Goal: Task Accomplishment & Management: Complete application form

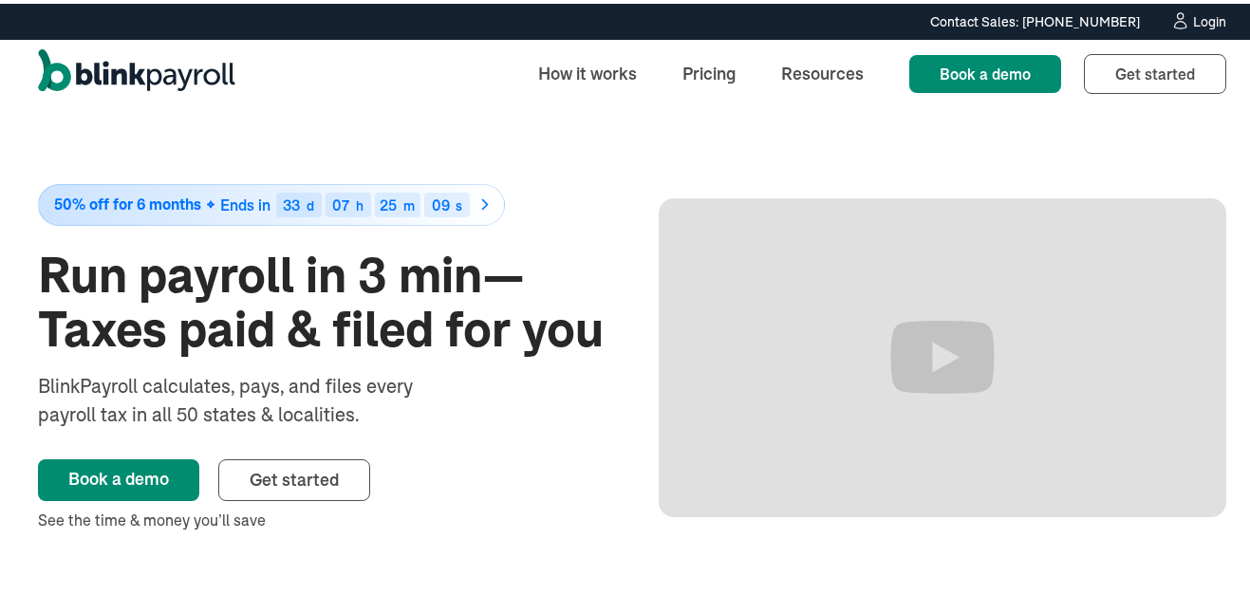
click at [1170, 9] on link "Login" at bounding box center [1198, 18] width 56 height 21
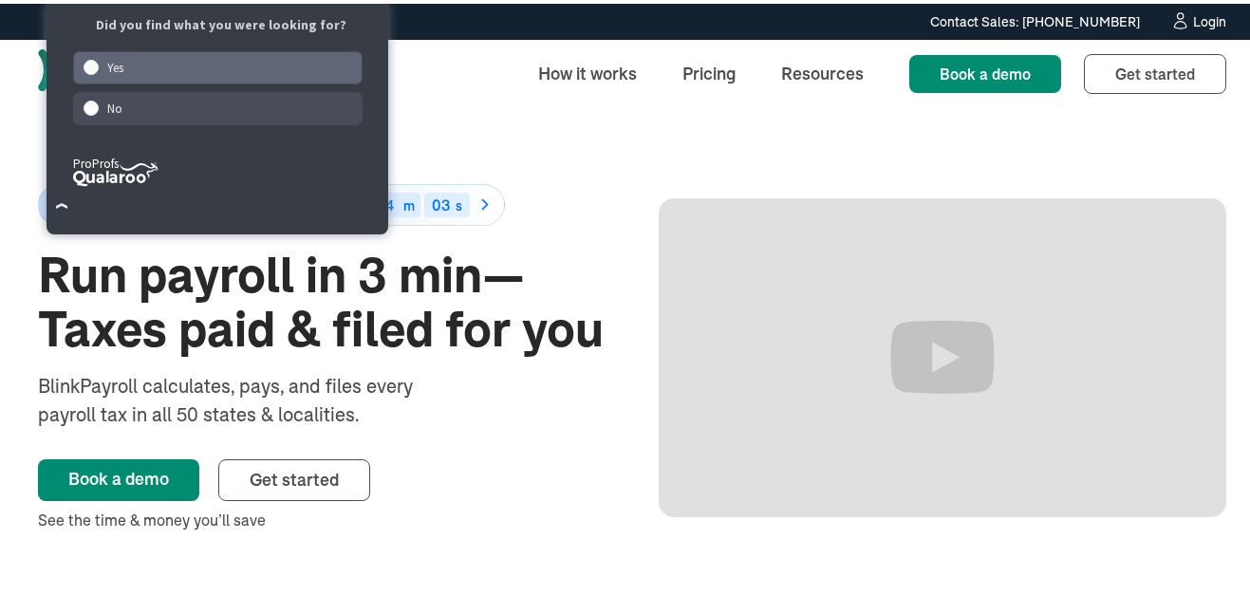
click at [138, 68] on div "Yes" at bounding box center [218, 63] width 290 height 33
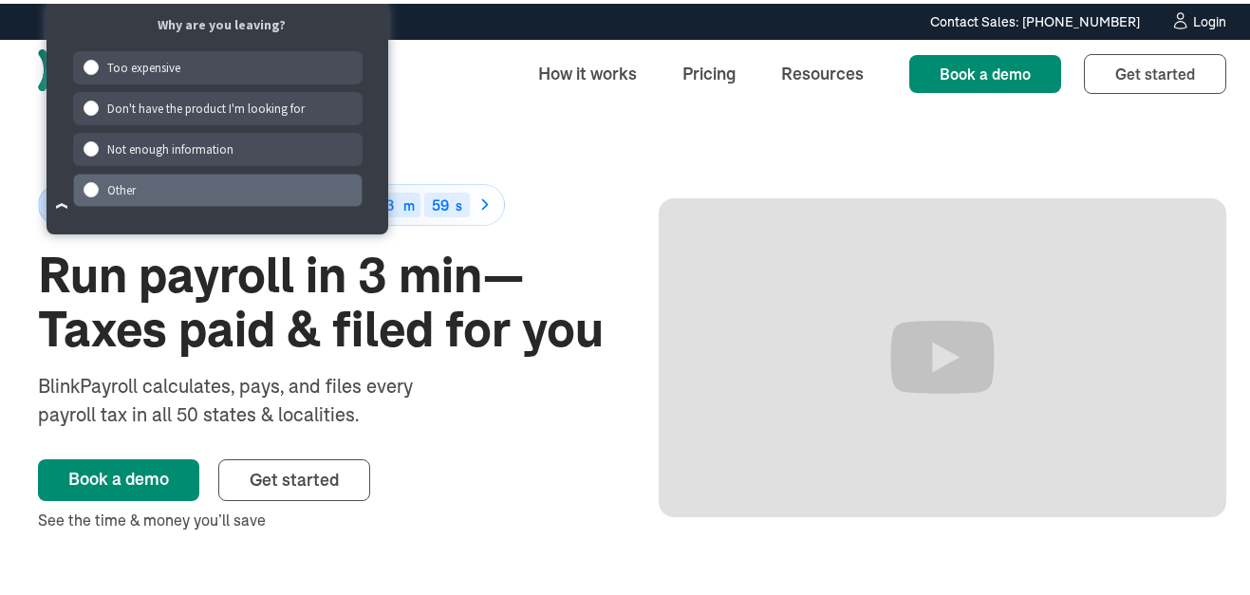
click at [109, 187] on div "Other" at bounding box center [218, 186] width 290 height 33
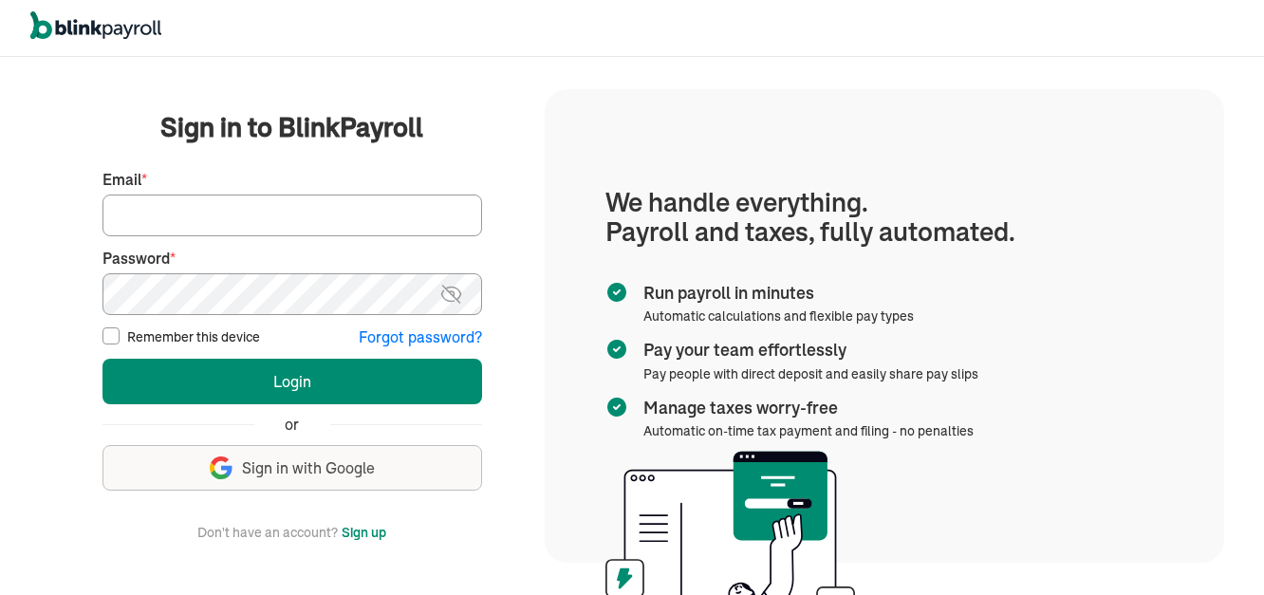
click at [189, 220] on input "Email *" at bounding box center [292, 216] width 380 height 42
click at [102, 359] on button "Login" at bounding box center [292, 382] width 380 height 46
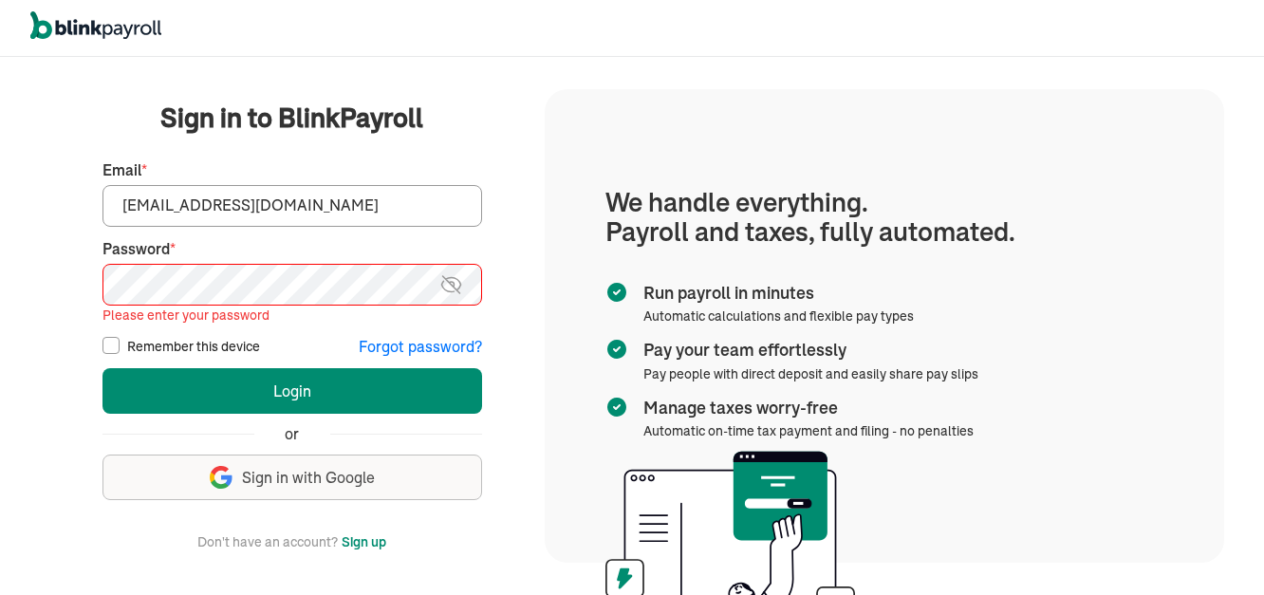
type input "harmonymegamedia@gmail.com"
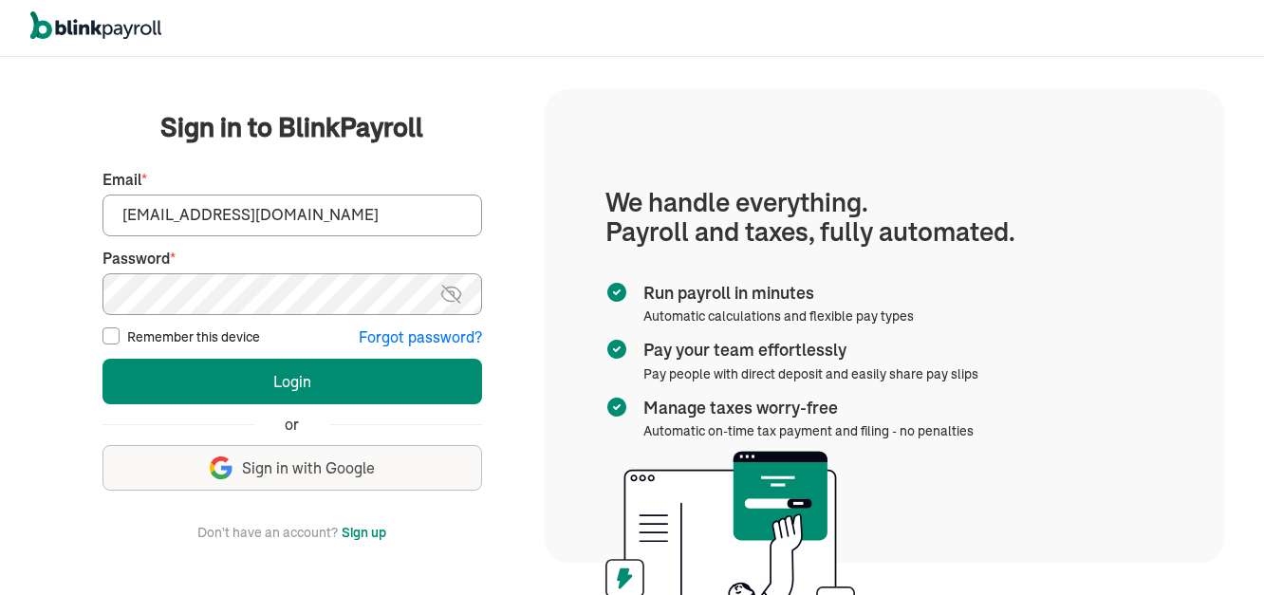
click at [453, 299] on img at bounding box center [451, 294] width 24 height 23
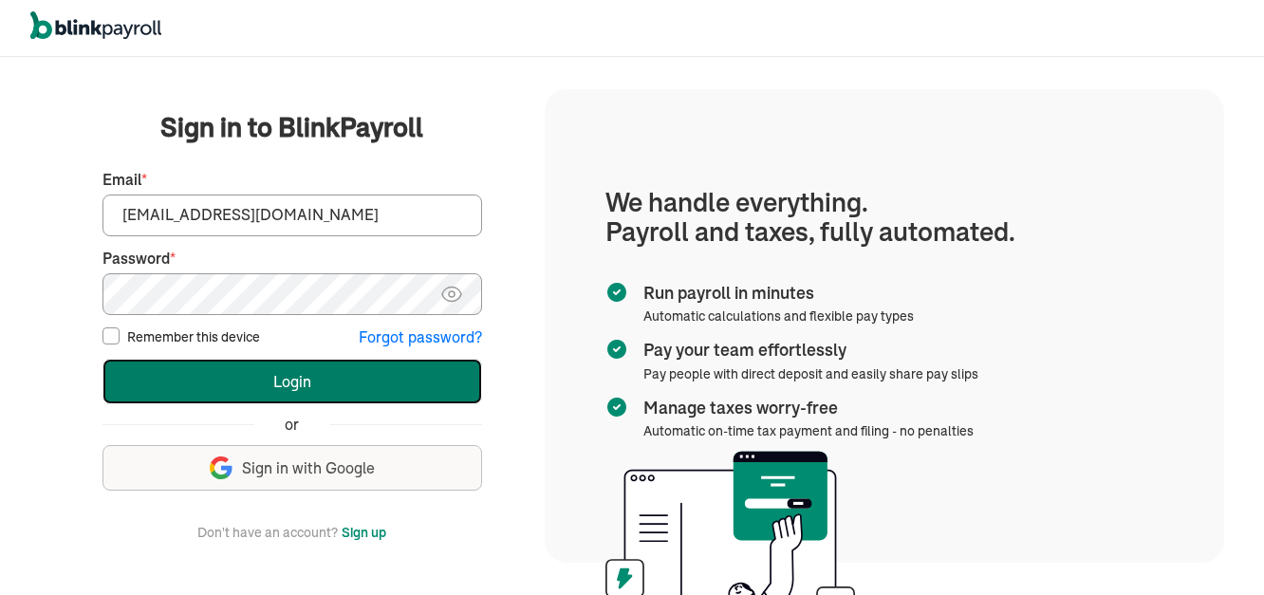
click at [272, 382] on button "Login" at bounding box center [292, 382] width 380 height 46
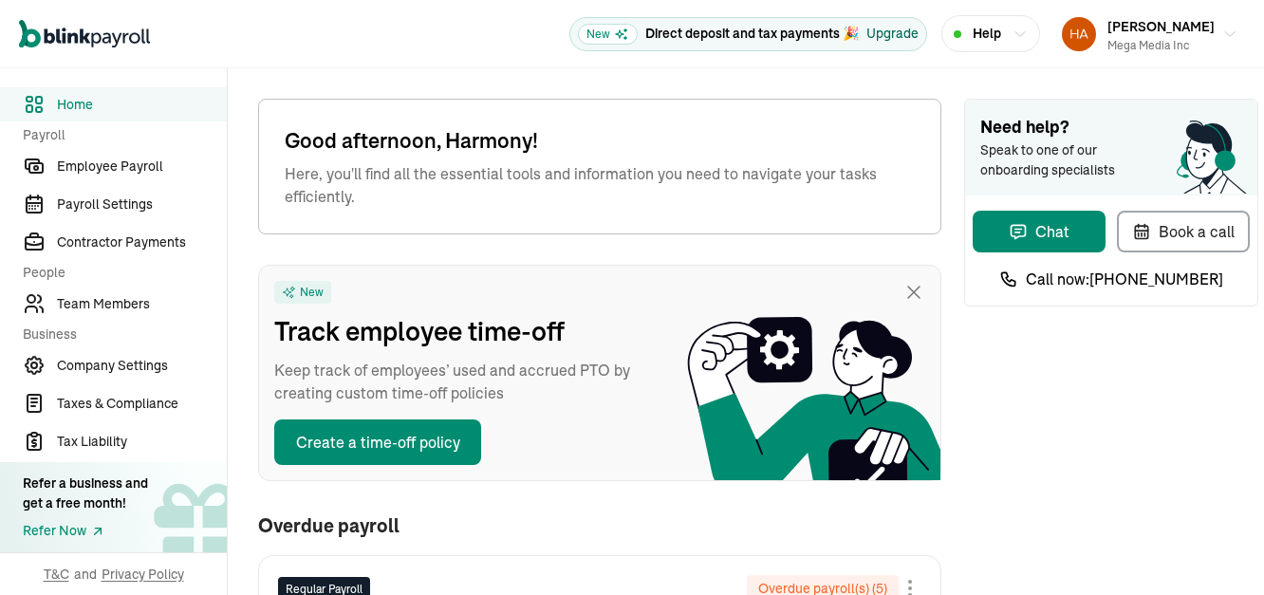
click at [907, 31] on div "Upgrade" at bounding box center [892, 34] width 52 height 20
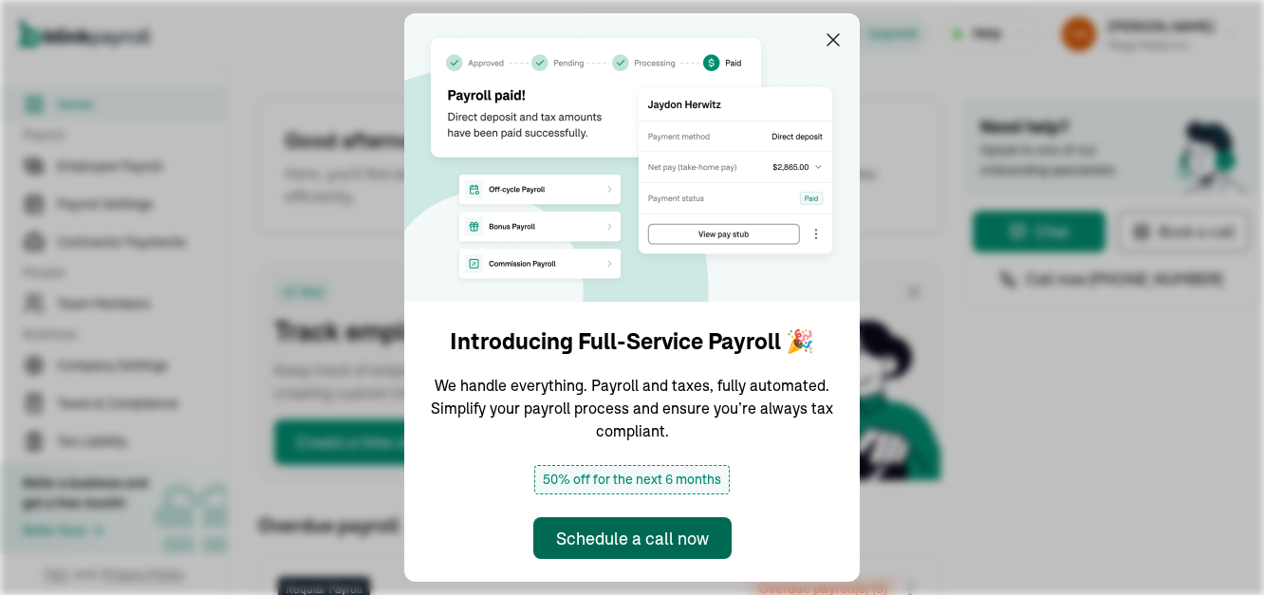
click at [597, 531] on div "Schedule a call now" at bounding box center [632, 539] width 153 height 26
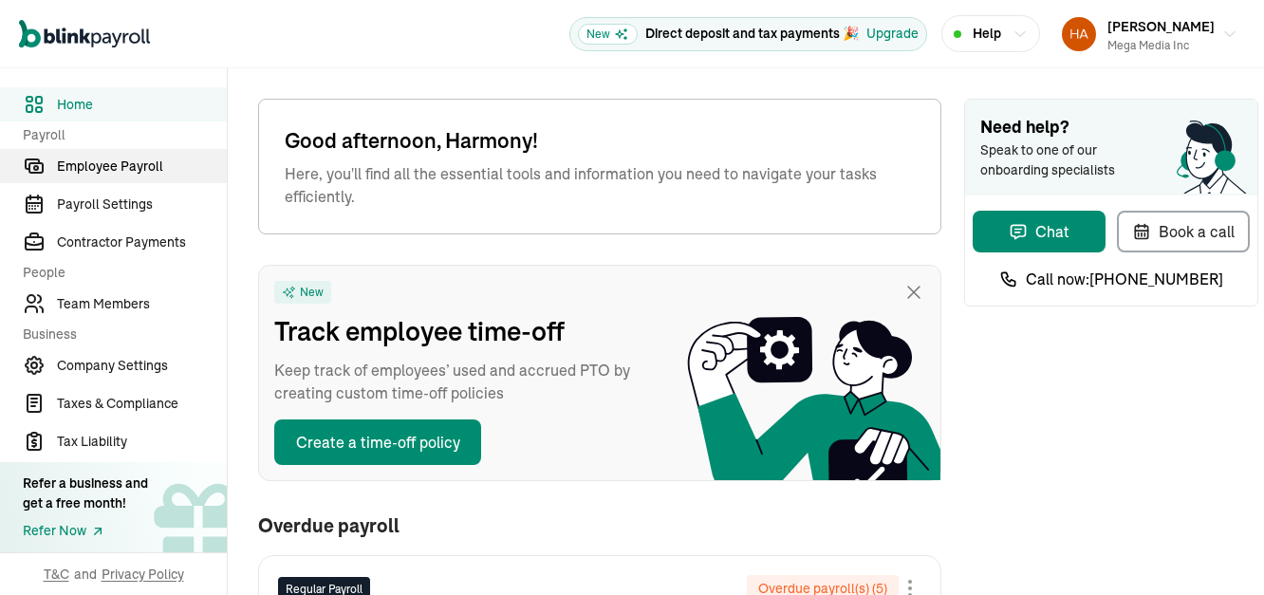
click at [79, 162] on span "Employee Payroll" at bounding box center [142, 167] width 170 height 20
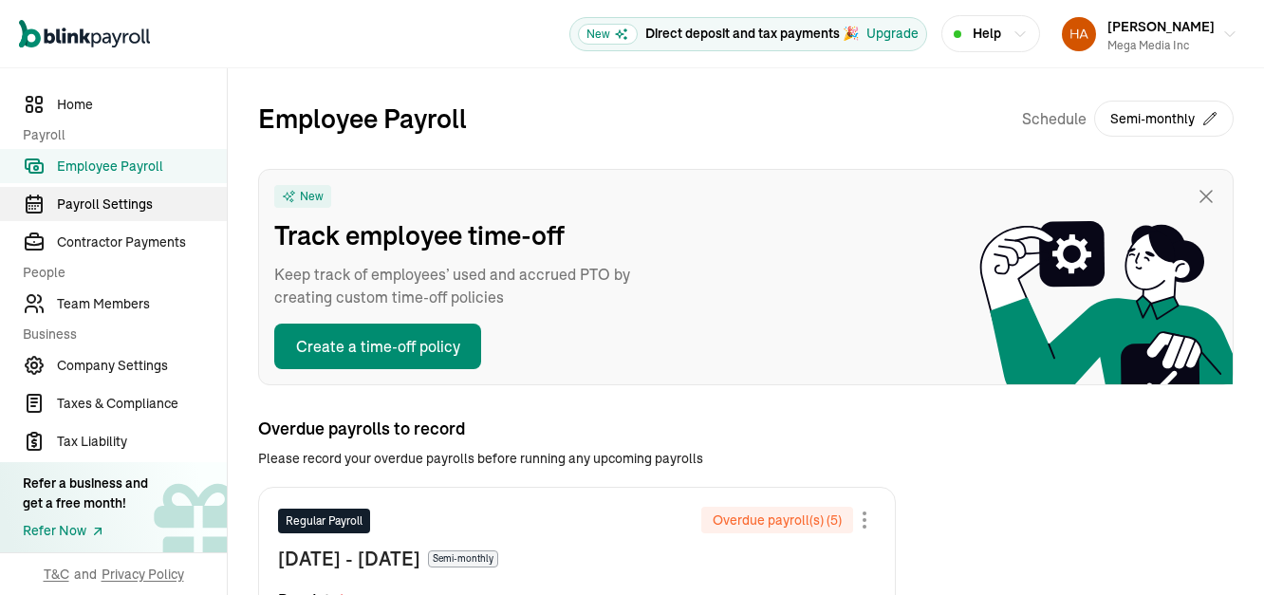
click at [98, 209] on span "Payroll Settings" at bounding box center [142, 205] width 170 height 20
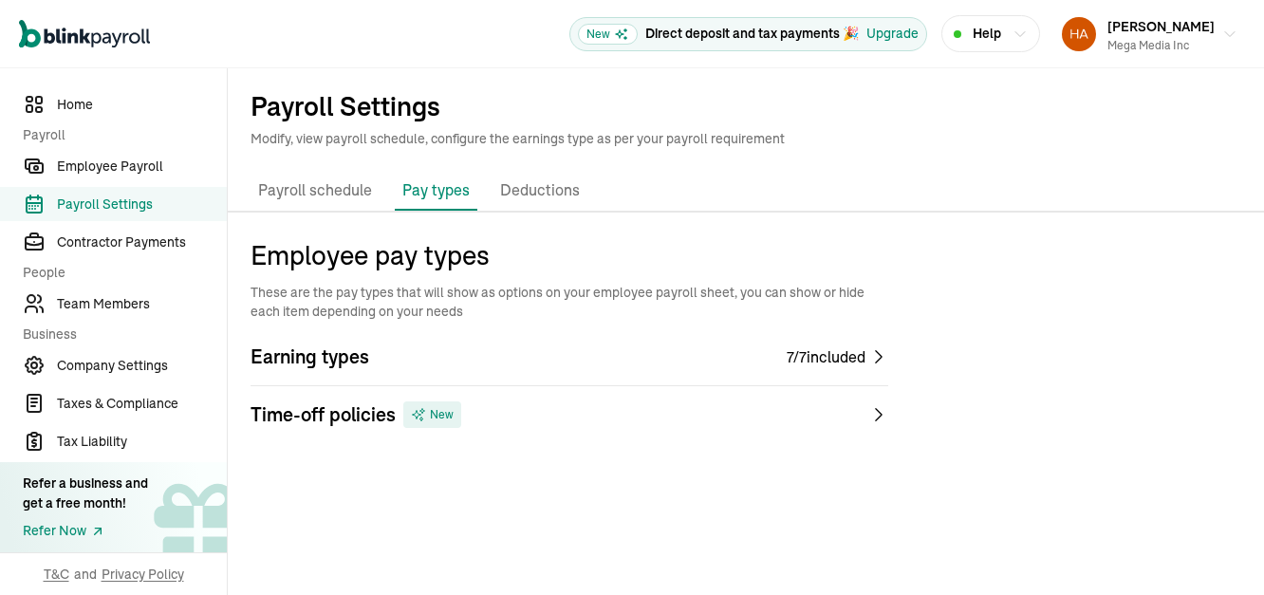
click at [260, 344] on span "Earning types" at bounding box center [310, 357] width 119 height 27
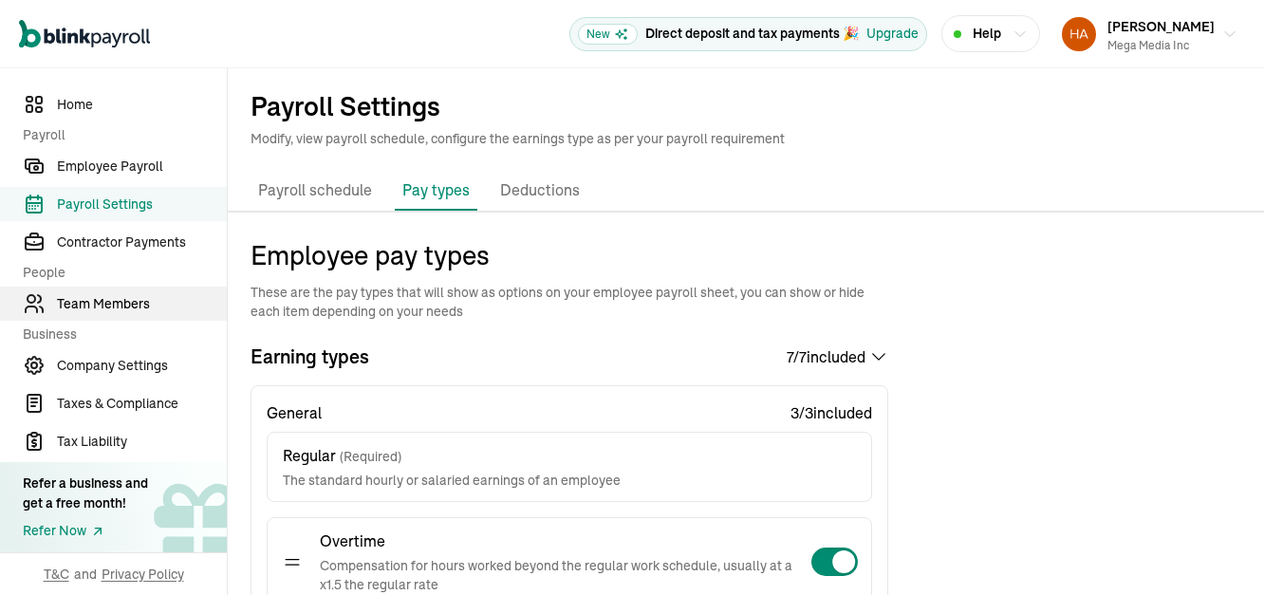
click at [88, 304] on span "Team Members" at bounding box center [142, 304] width 170 height 20
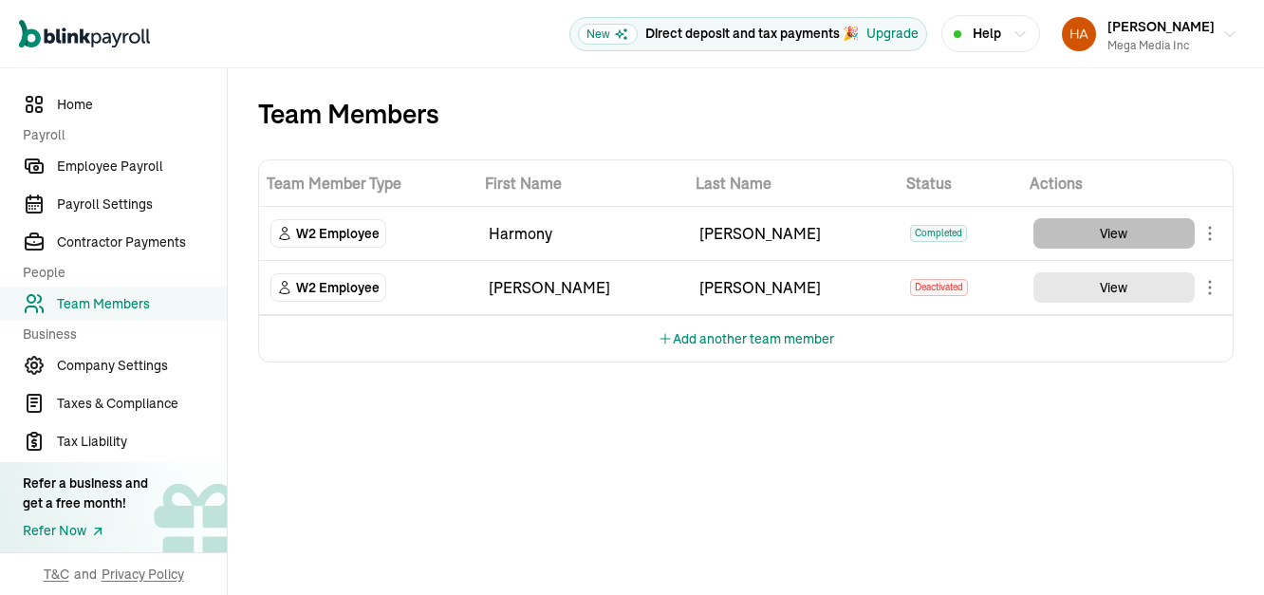
click at [1102, 218] on button "View" at bounding box center [1114, 233] width 161 height 30
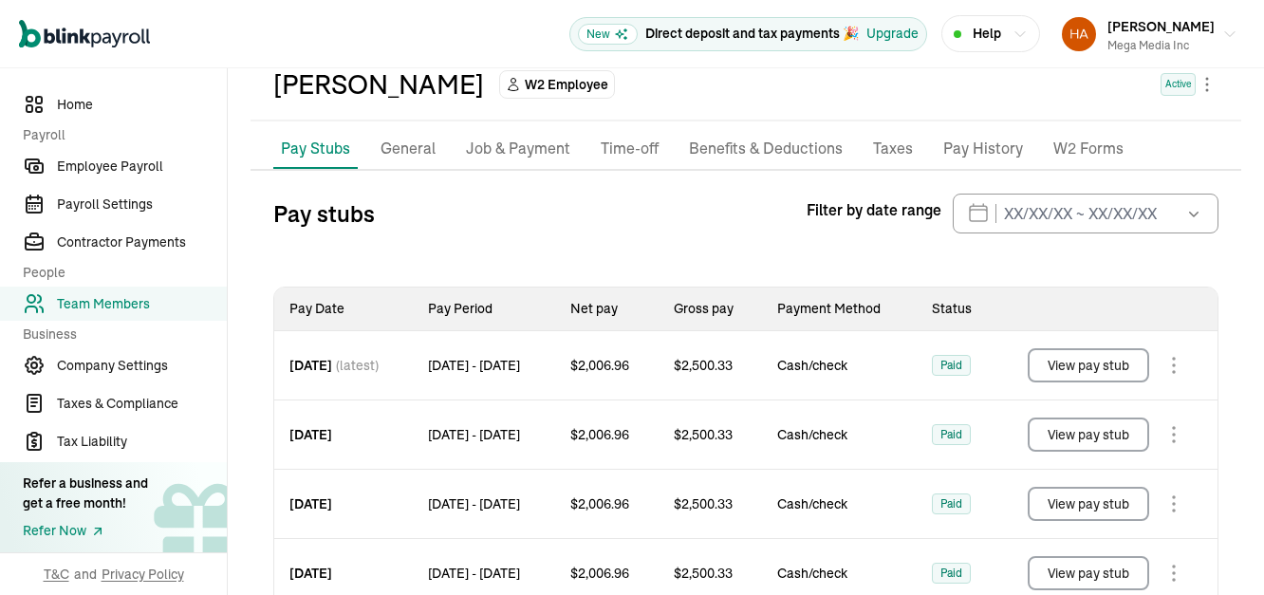
click at [1095, 348] on button "View pay stub" at bounding box center [1088, 365] width 121 height 34
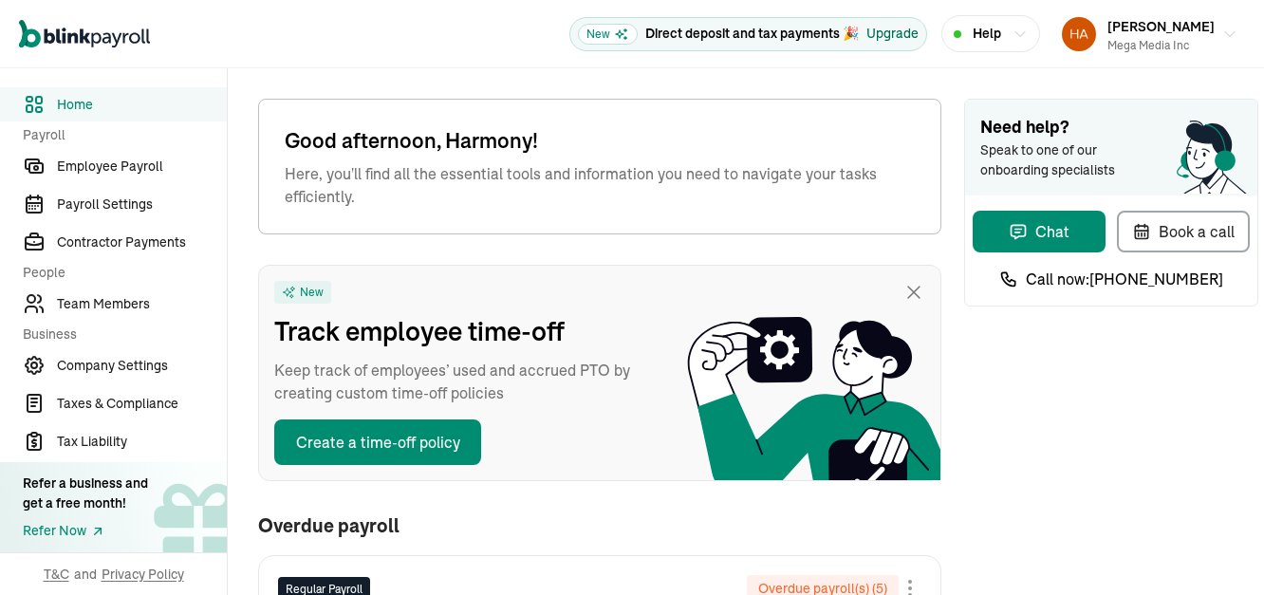
click at [907, 31] on div "Upgrade" at bounding box center [892, 34] width 52 height 20
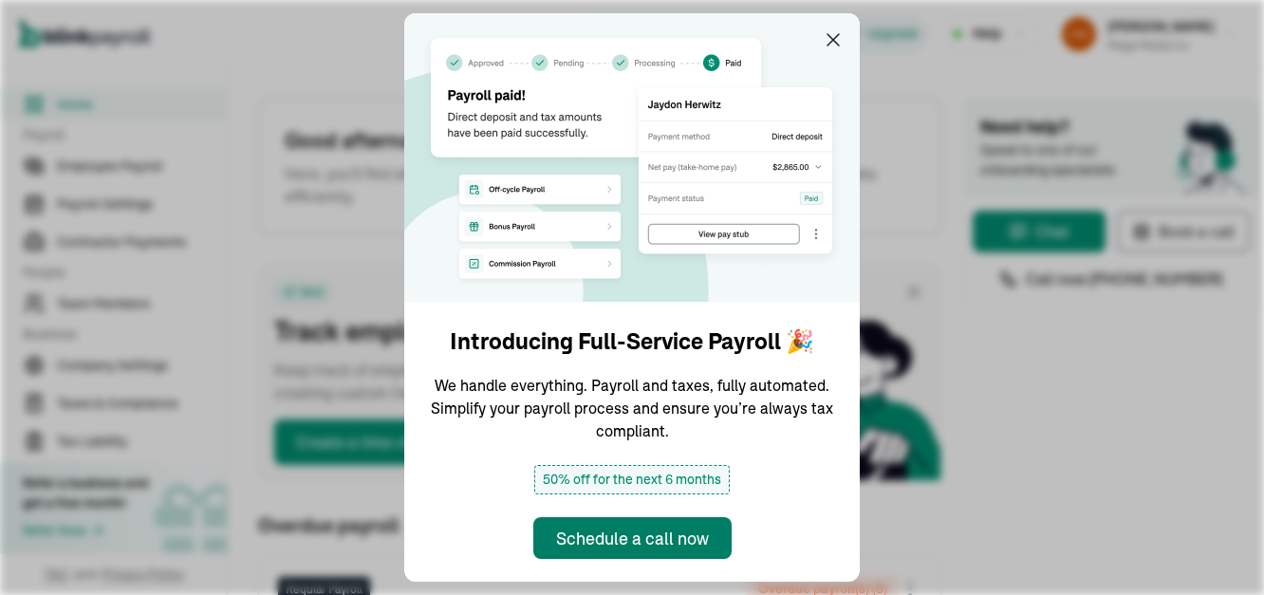
click at [597, 531] on div "Schedule a call now" at bounding box center [632, 539] width 153 height 26
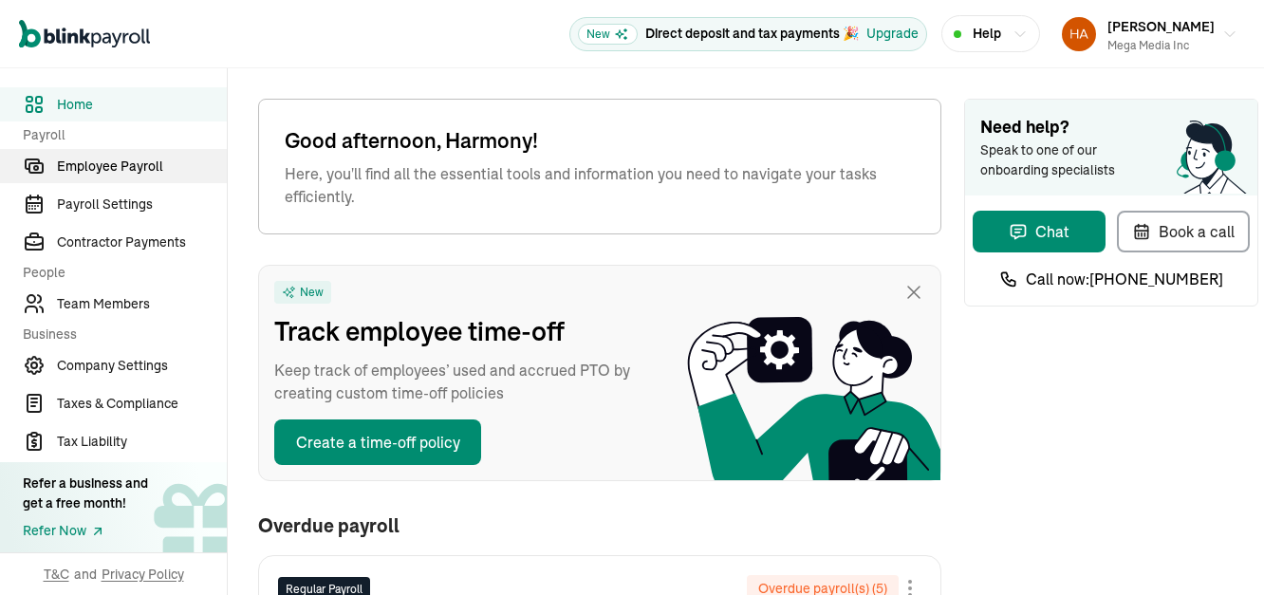
click at [79, 162] on span "Employee Payroll" at bounding box center [142, 167] width 170 height 20
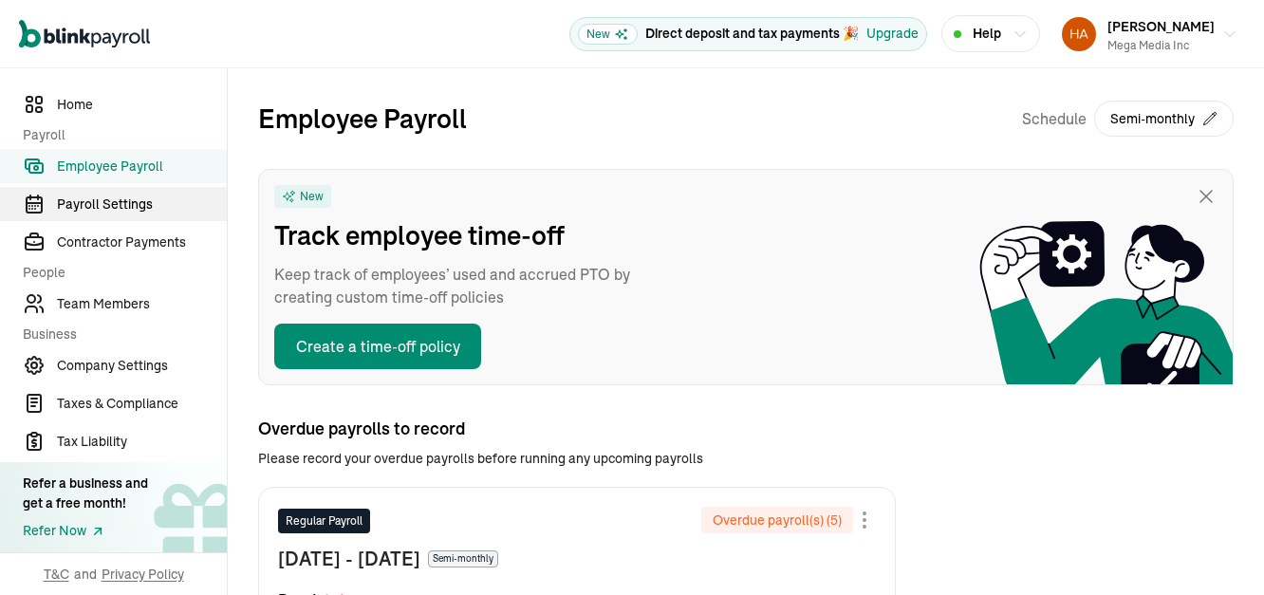
click at [98, 209] on span "Payroll Settings" at bounding box center [142, 205] width 170 height 20
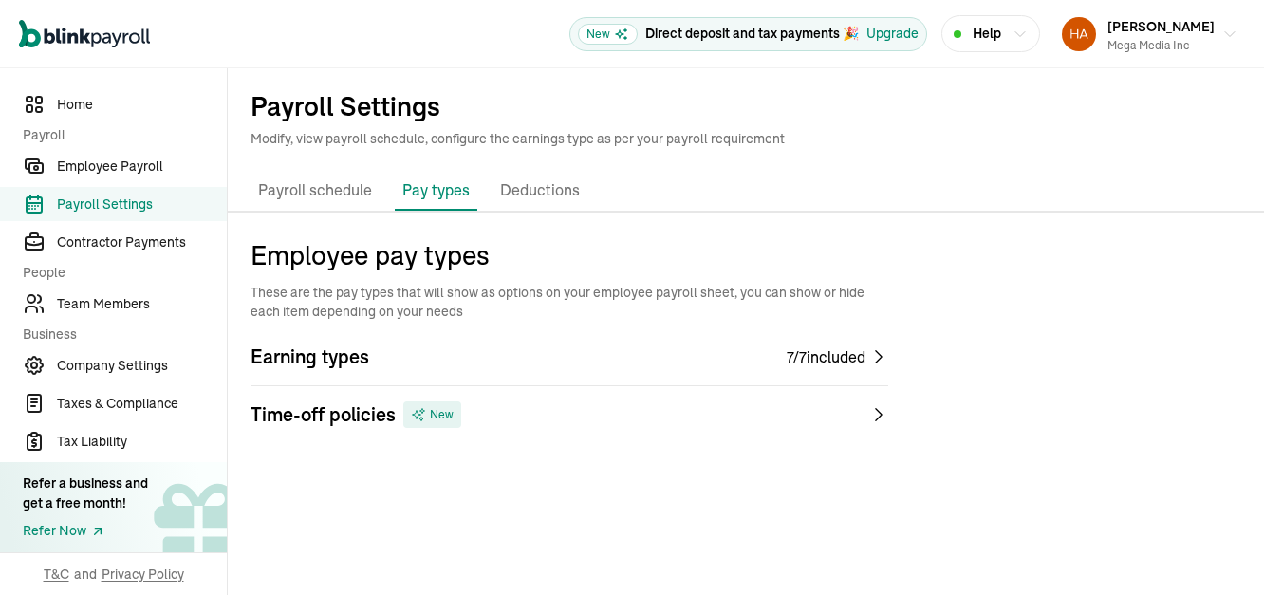
click at [260, 344] on span "Earning types" at bounding box center [310, 357] width 119 height 27
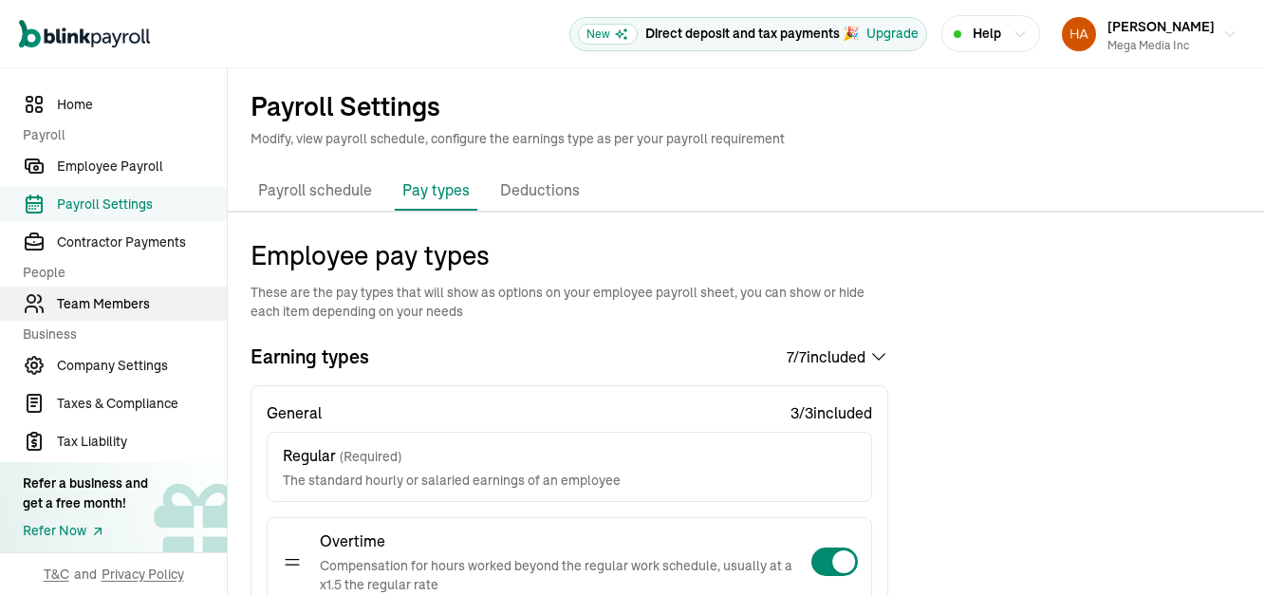
click at [88, 304] on span "Team Members" at bounding box center [142, 304] width 170 height 20
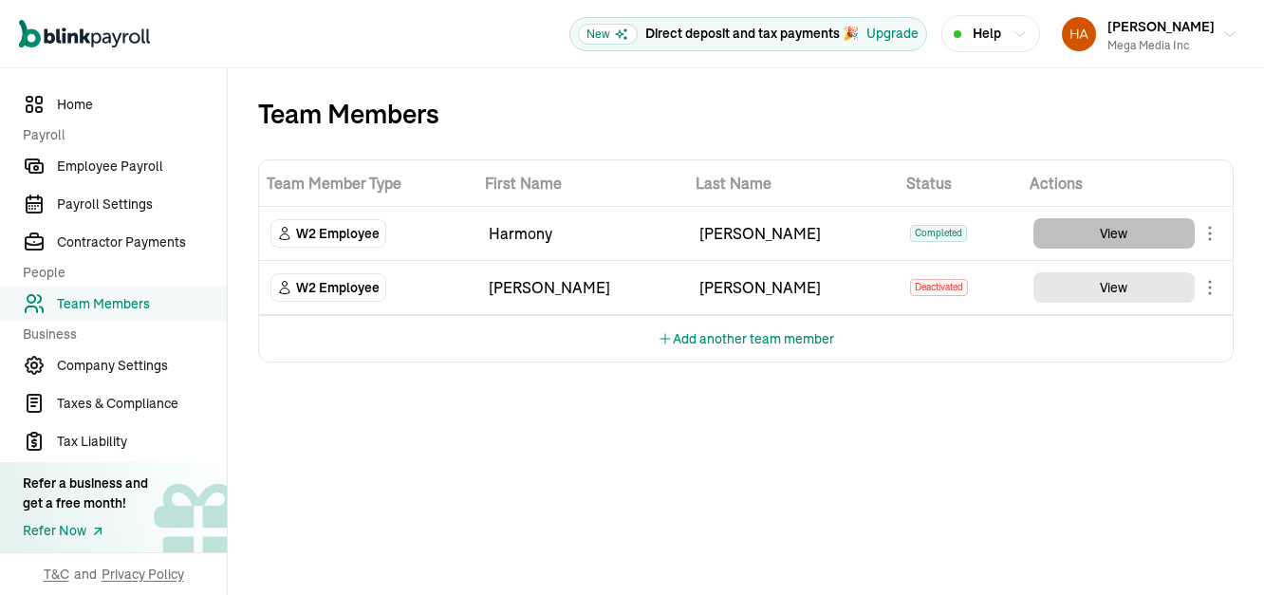
click at [1102, 218] on button "View" at bounding box center [1114, 233] width 161 height 30
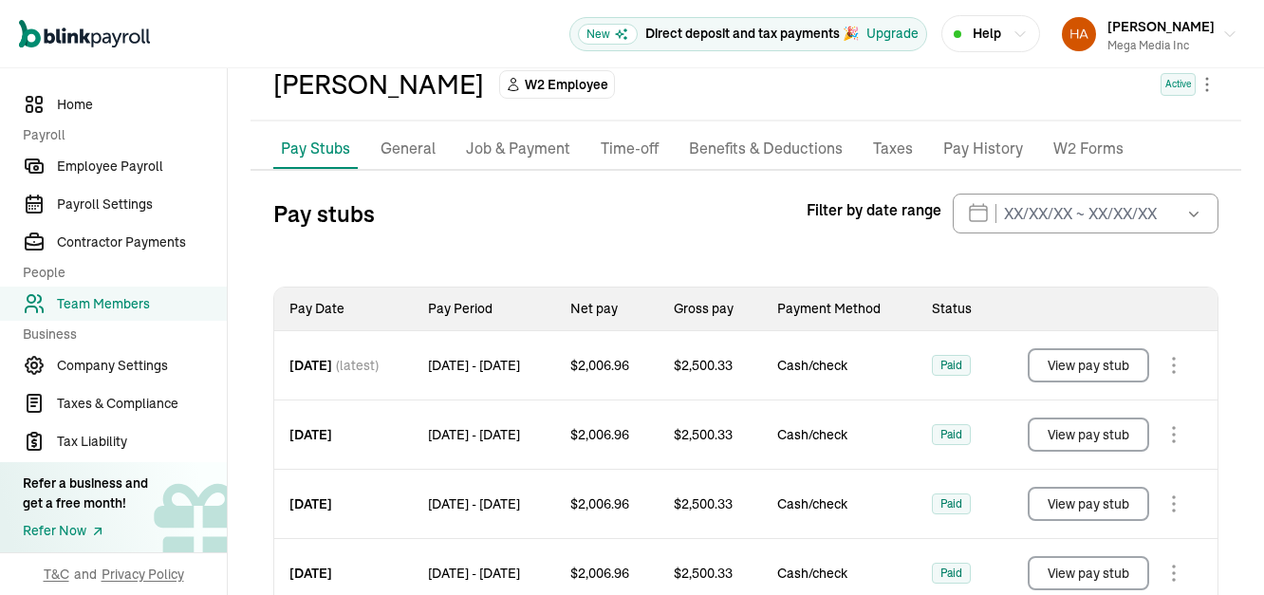
click at [1095, 348] on button "View pay stub" at bounding box center [1088, 365] width 121 height 34
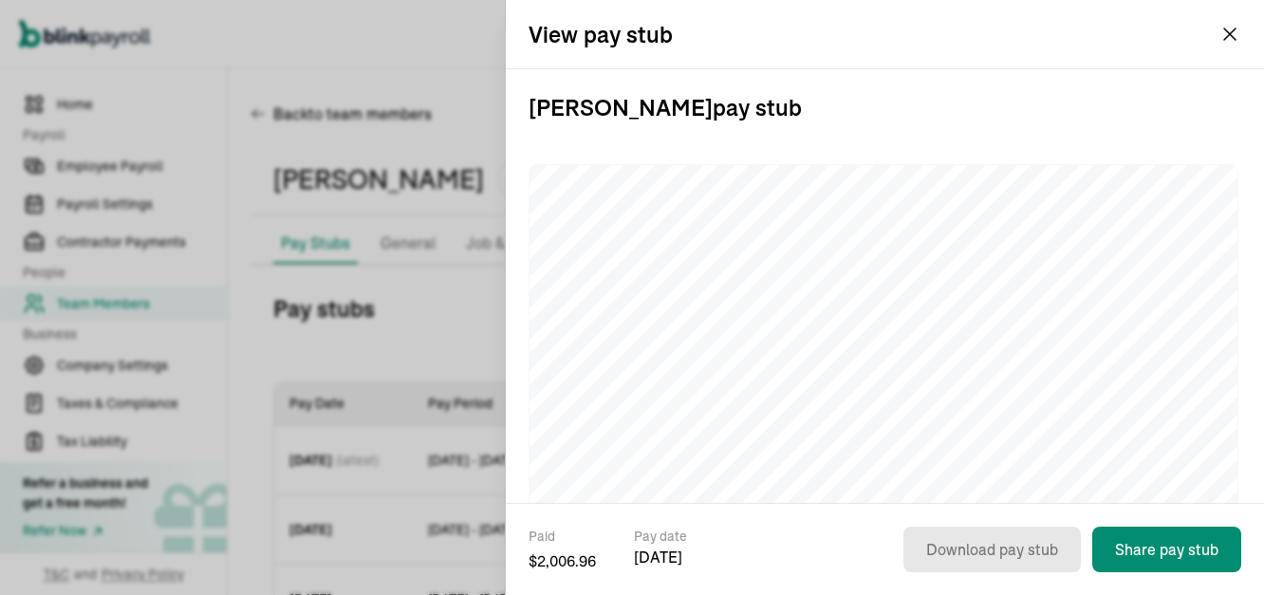
scroll to position [95, 0]
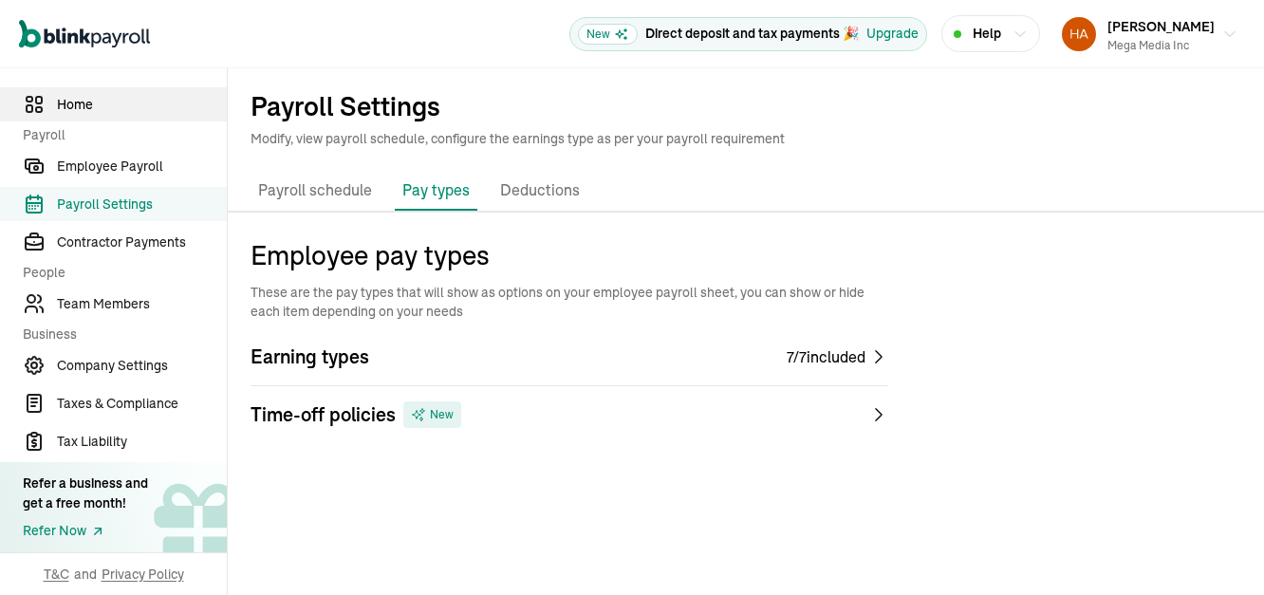
click at [59, 105] on span "Home" at bounding box center [142, 105] width 170 height 20
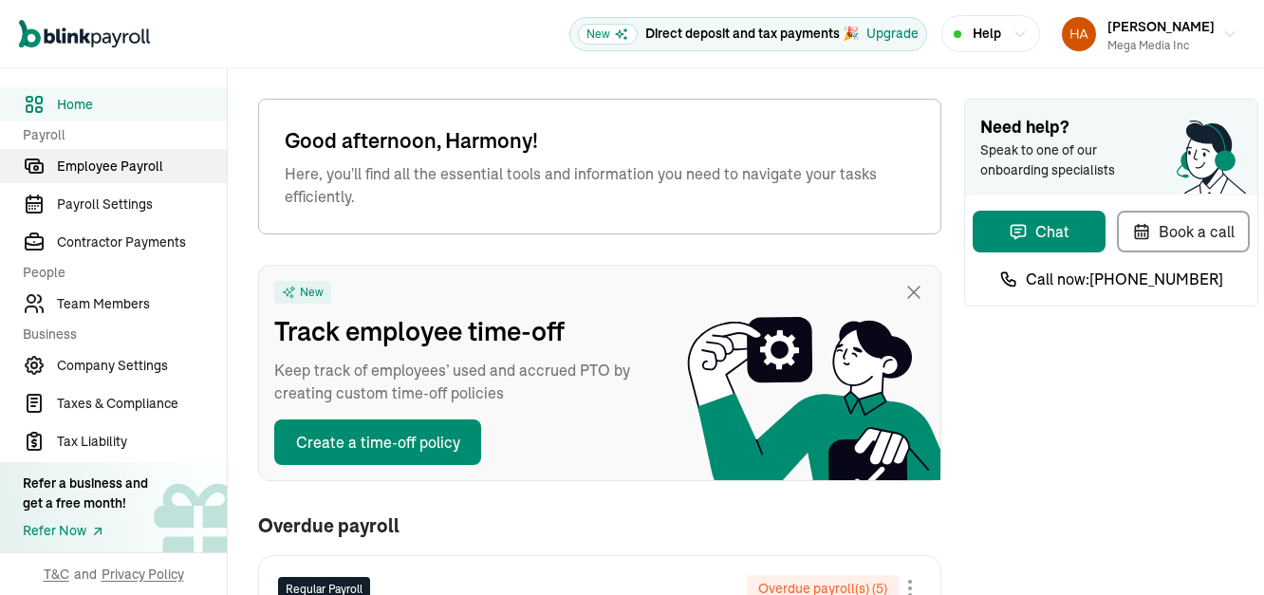
click at [97, 167] on span "Employee Payroll" at bounding box center [142, 167] width 170 height 20
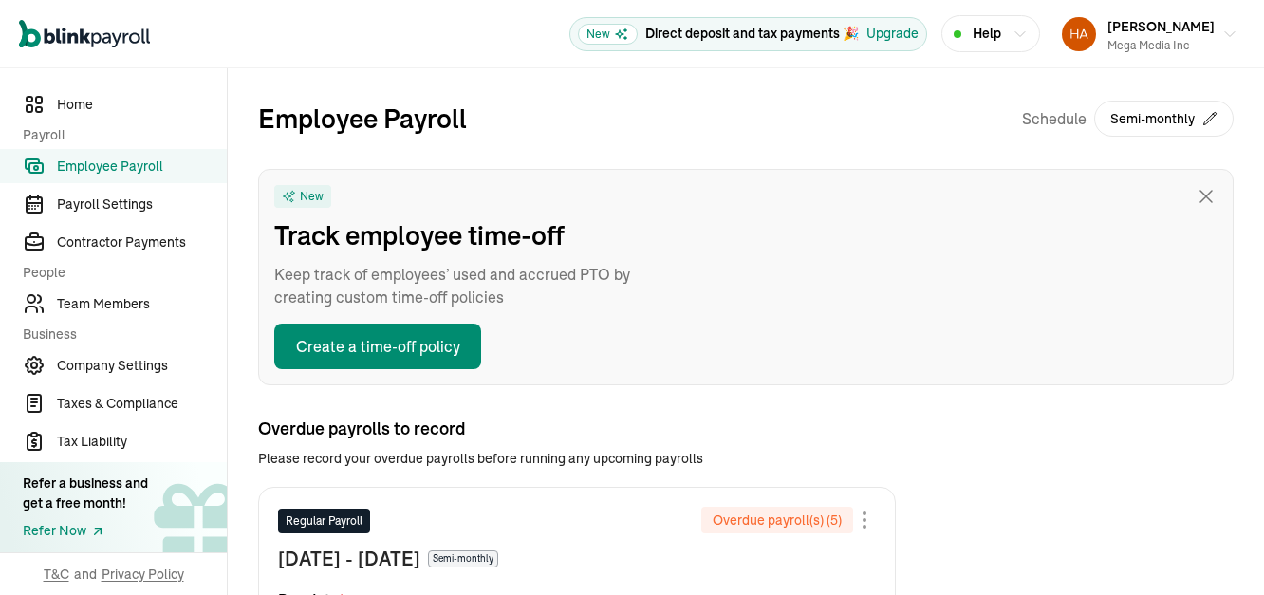
type input "[DATE]"
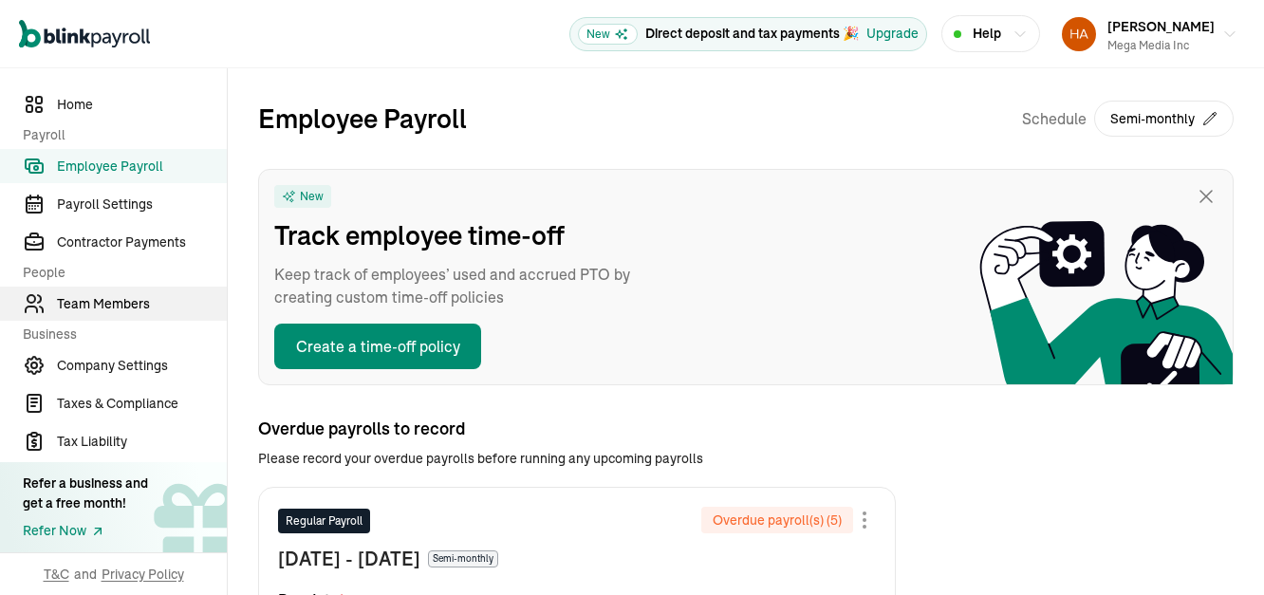
click at [96, 302] on span "Team Members" at bounding box center [142, 304] width 170 height 20
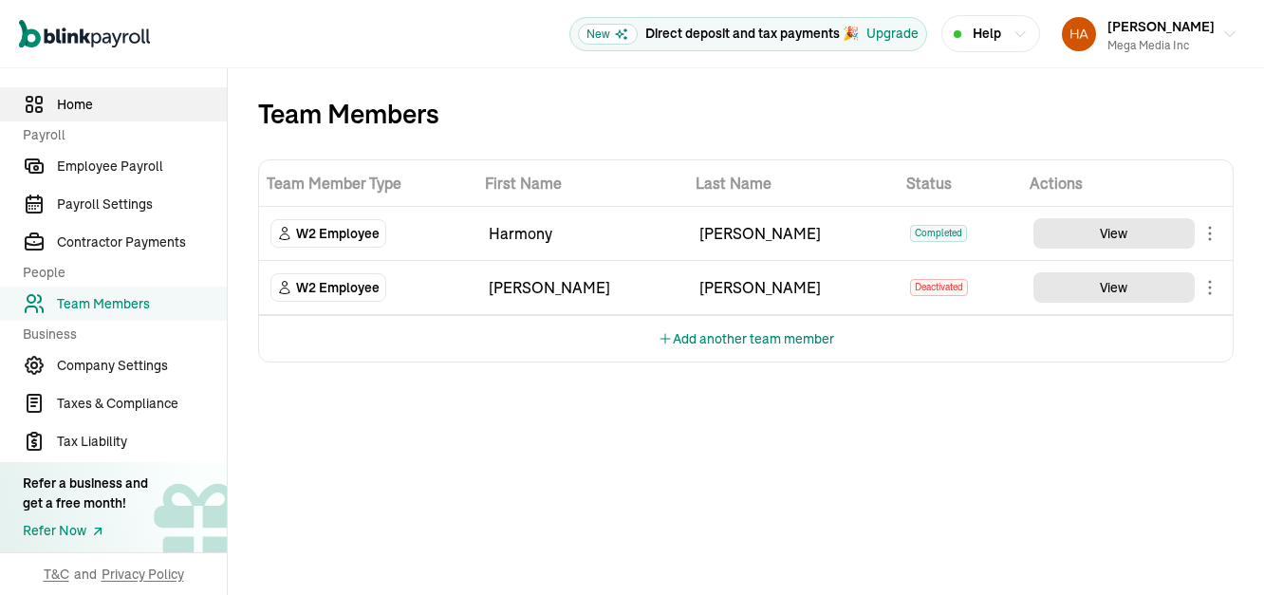
click at [57, 108] on span "Home" at bounding box center [142, 105] width 170 height 20
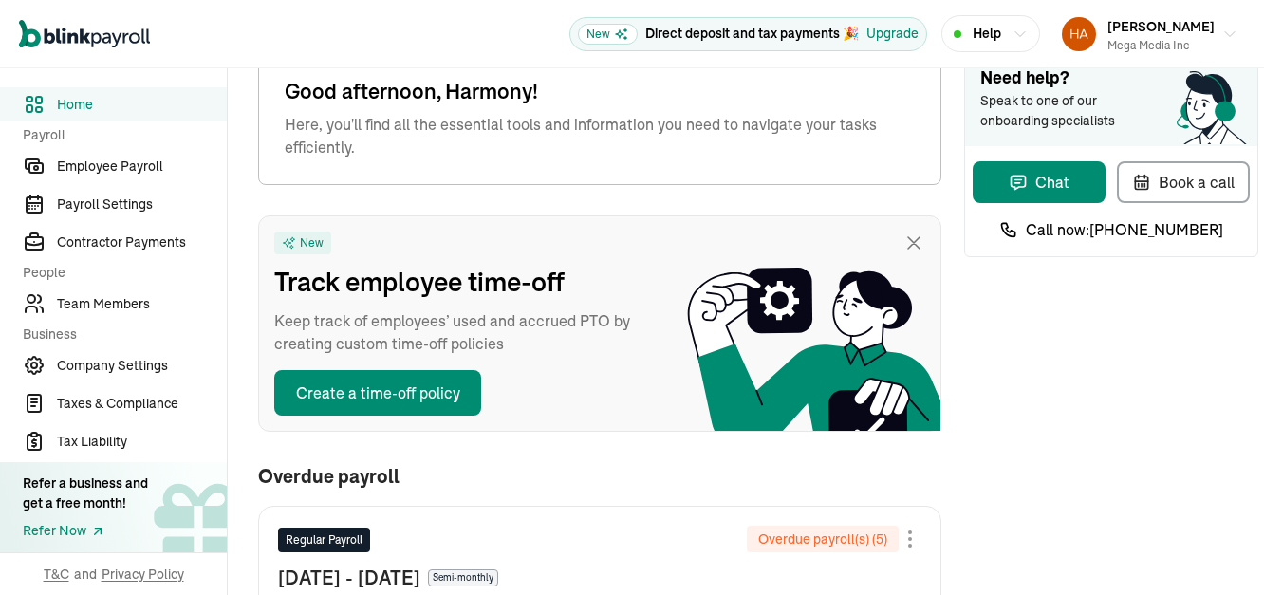
scroll to position [95, 0]
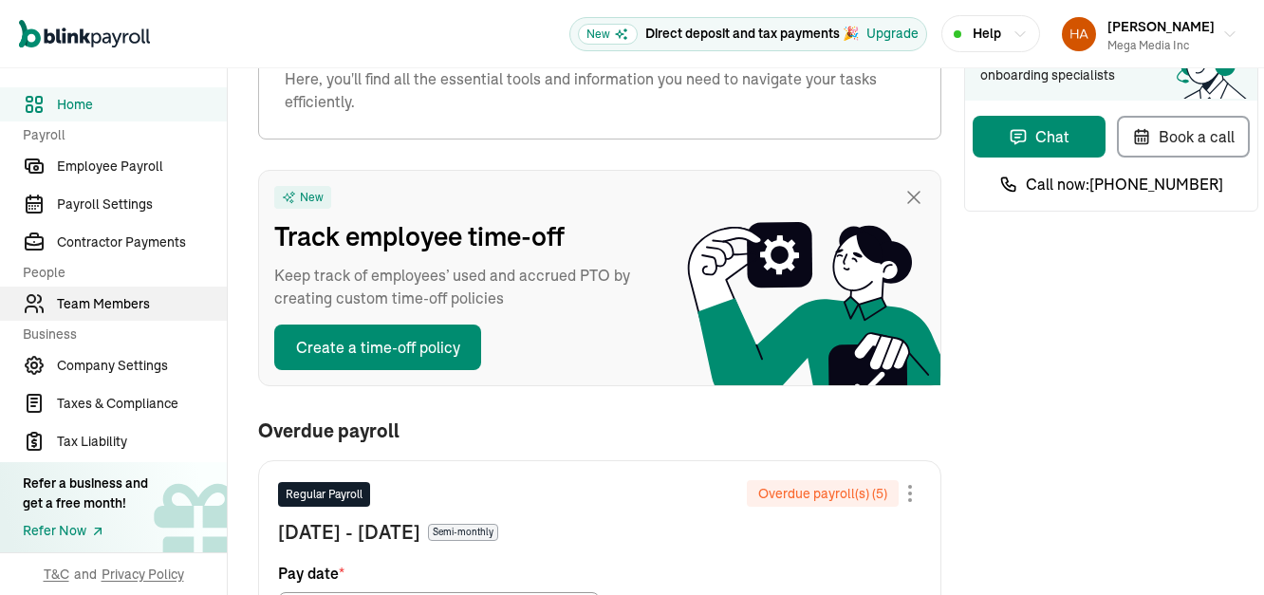
click at [66, 309] on span "Team Members" at bounding box center [142, 304] width 170 height 20
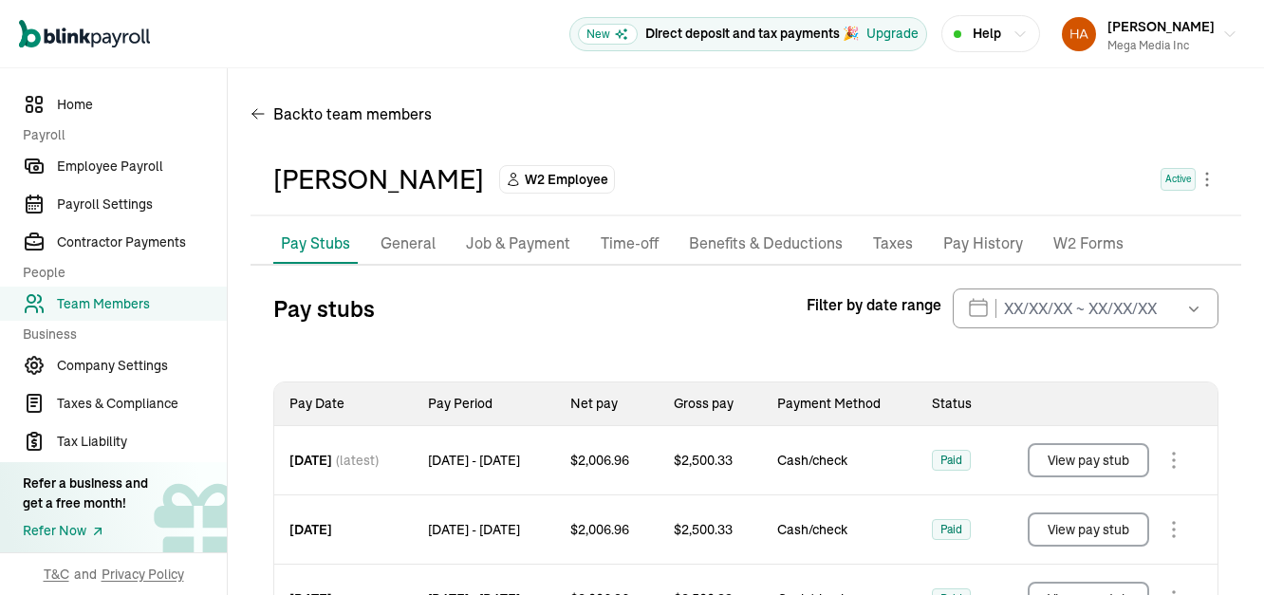
click at [873, 232] on p "Taxes" at bounding box center [893, 244] width 40 height 25
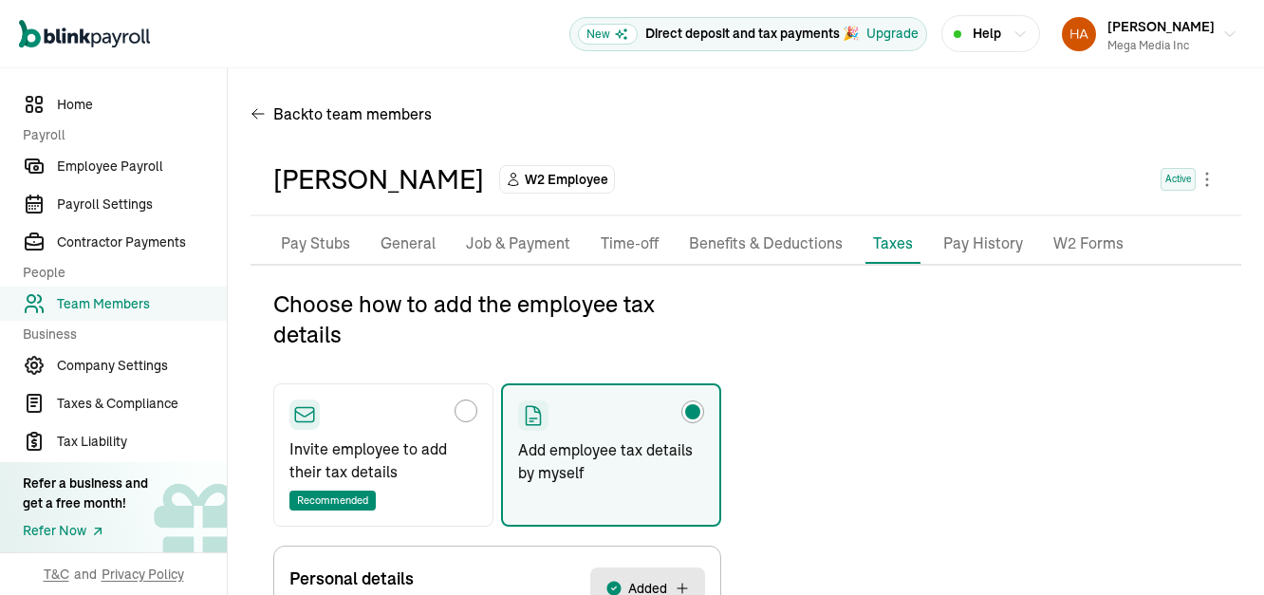
click at [843, 298] on div "Choose how to add the employee tax details Invite employee to add their tax det…" at bounding box center [746, 599] width 991 height 620
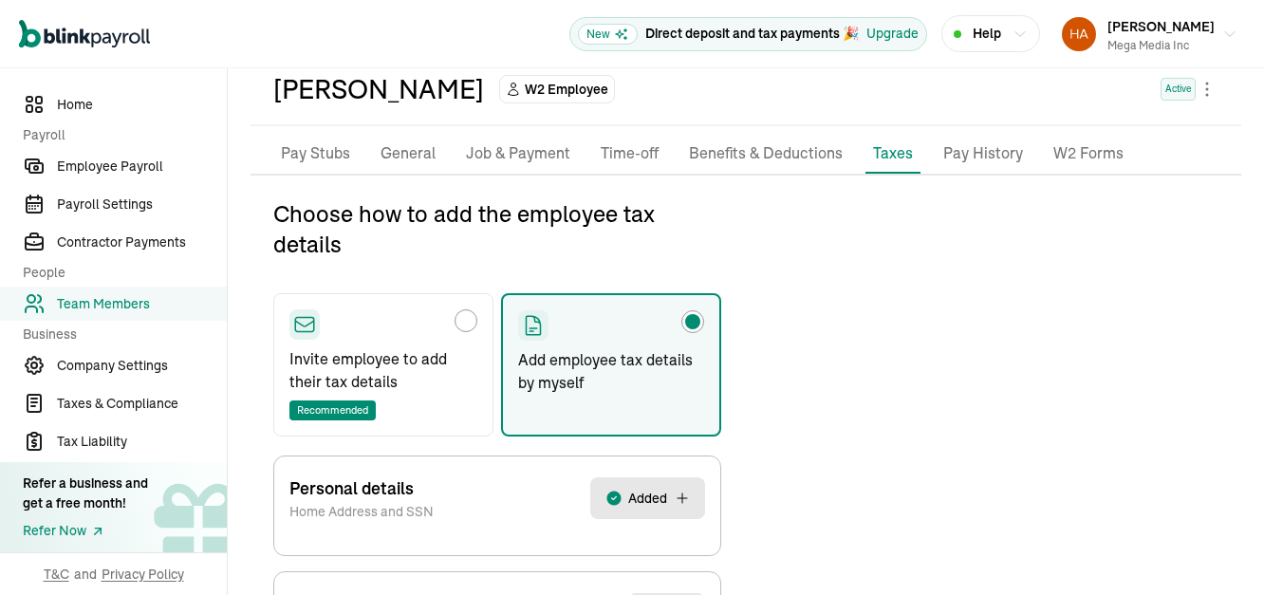
scroll to position [150, 0]
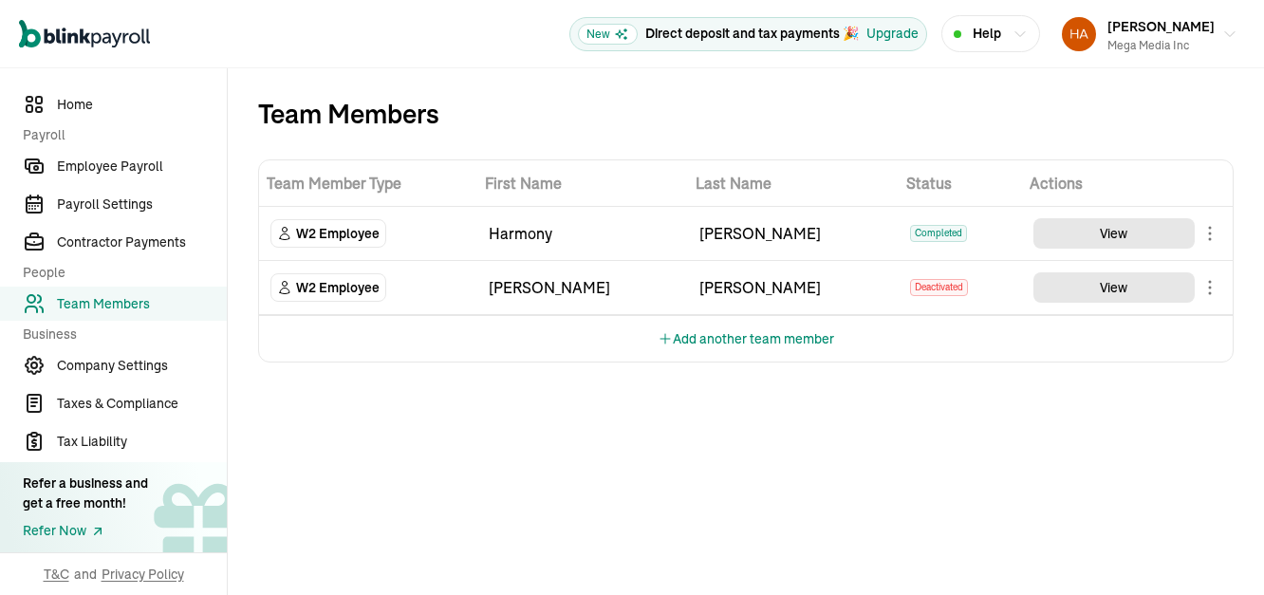
click at [339, 224] on span "W2 Employee" at bounding box center [338, 233] width 84 height 19
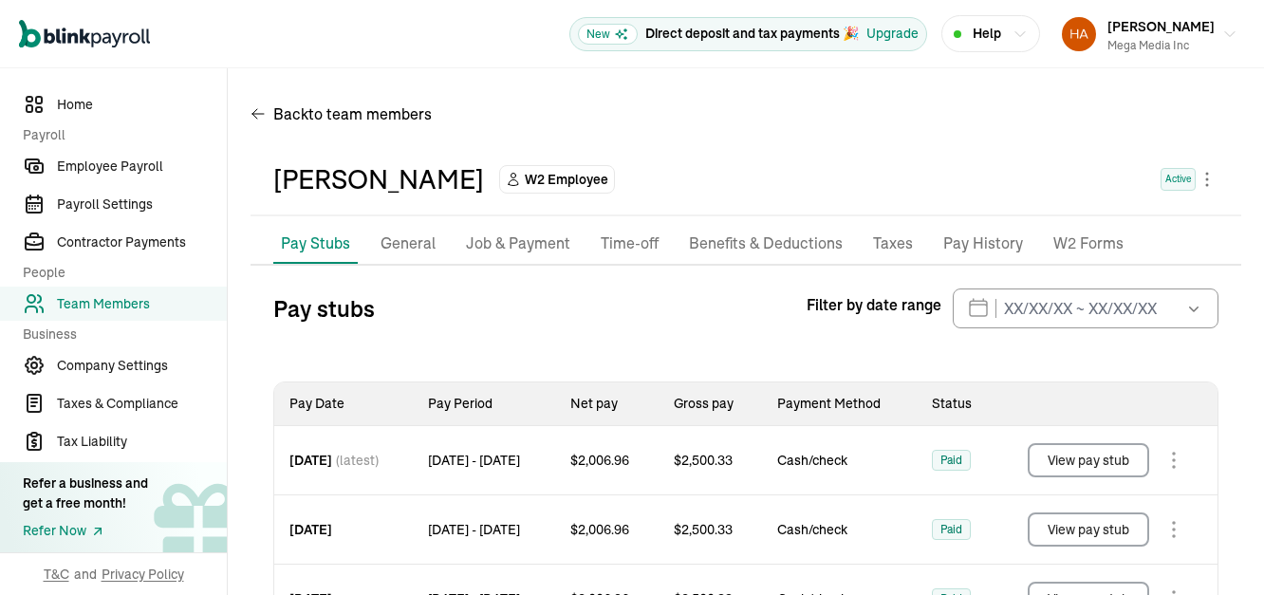
click at [381, 232] on p "General" at bounding box center [408, 244] width 55 height 25
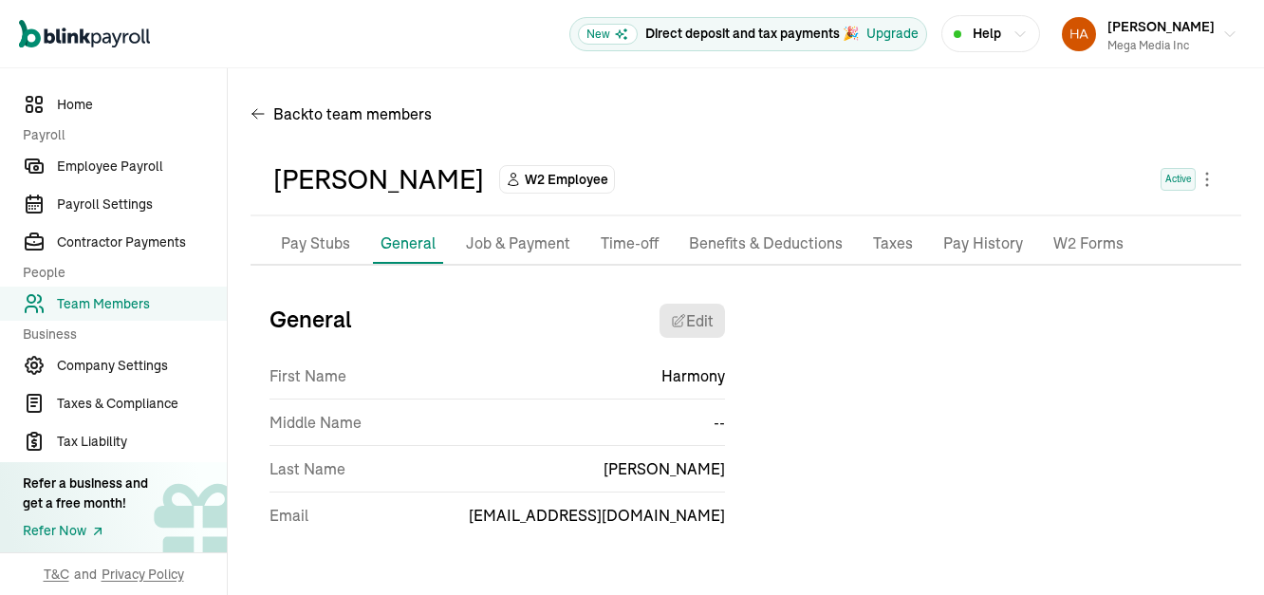
click at [466, 232] on p "Job & Payment" at bounding box center [518, 244] width 104 height 25
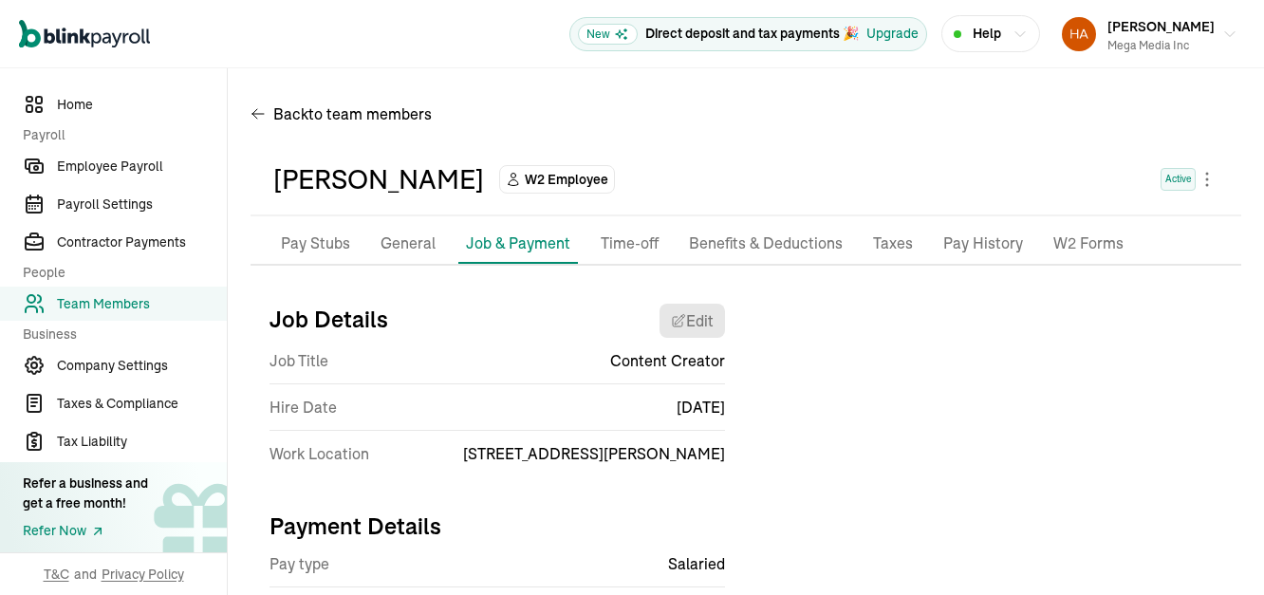
scroll to position [74, 0]
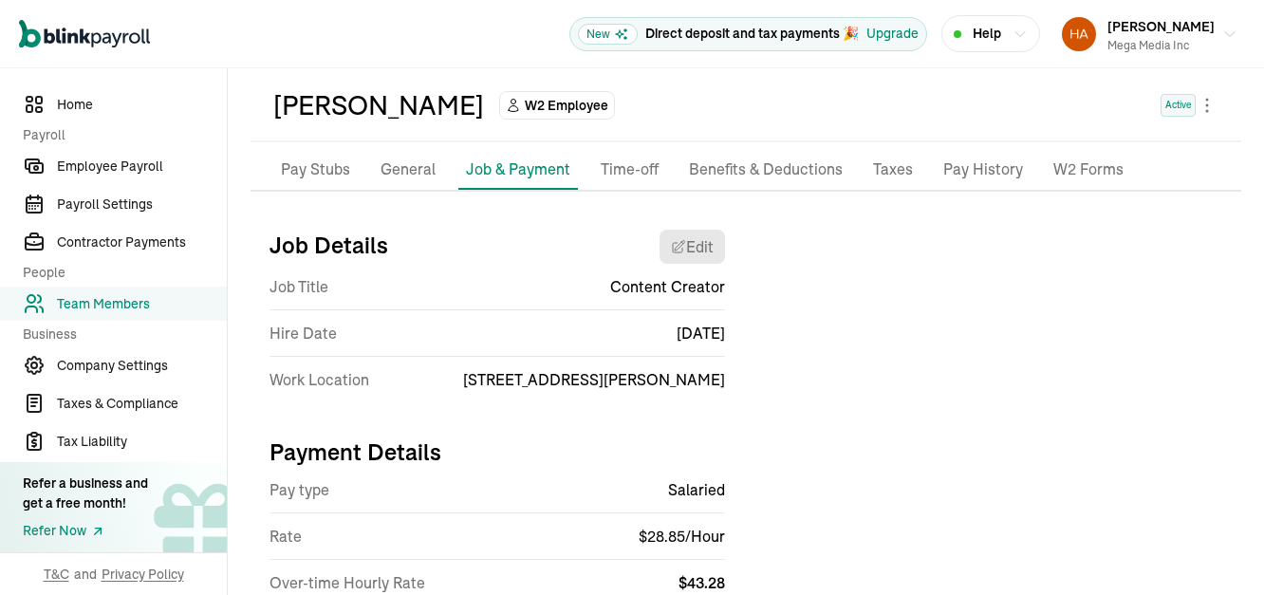
click at [689, 158] on p "Benefits & Deductions" at bounding box center [766, 170] width 154 height 25
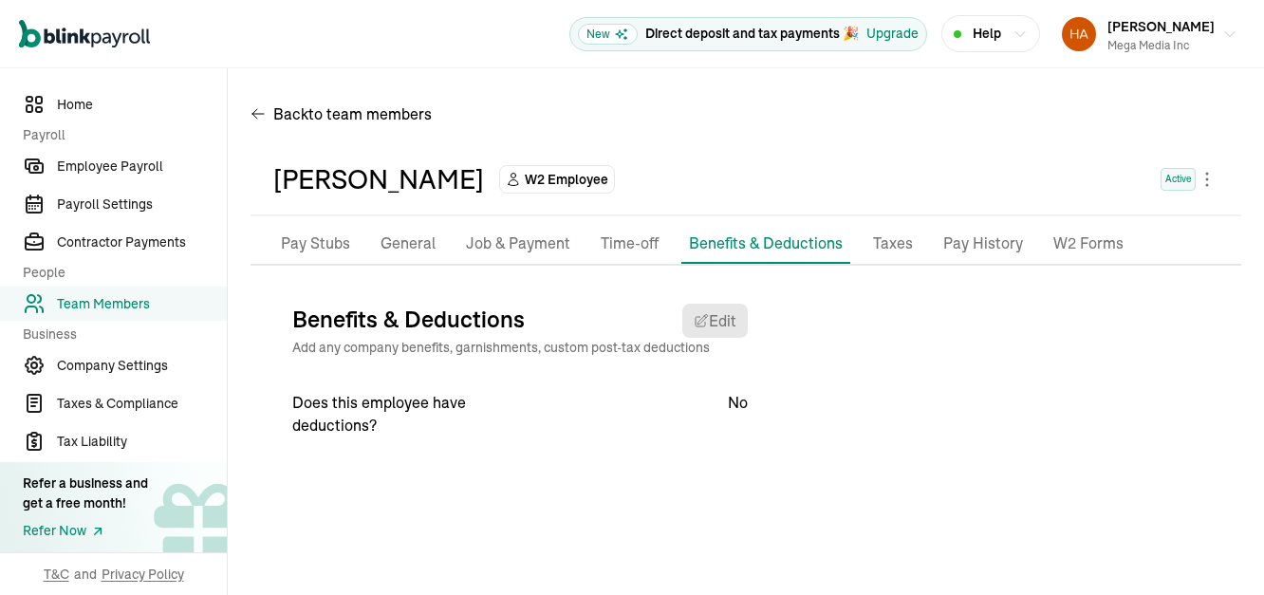
click at [873, 232] on p "Taxes" at bounding box center [893, 244] width 40 height 25
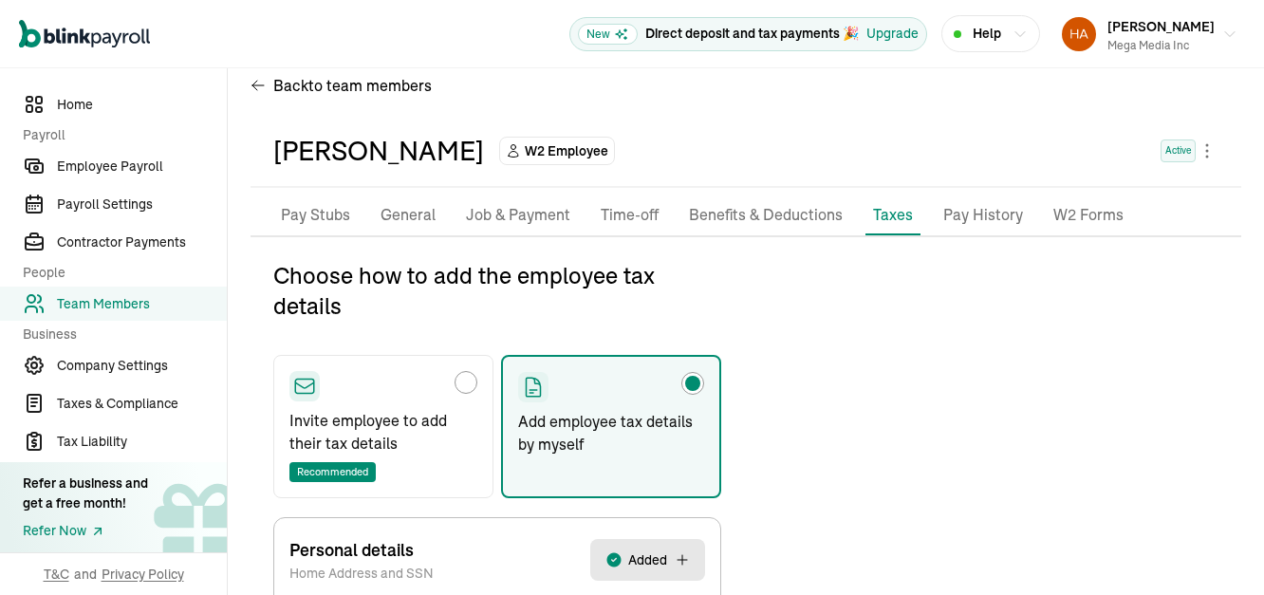
scroll to position [150, 0]
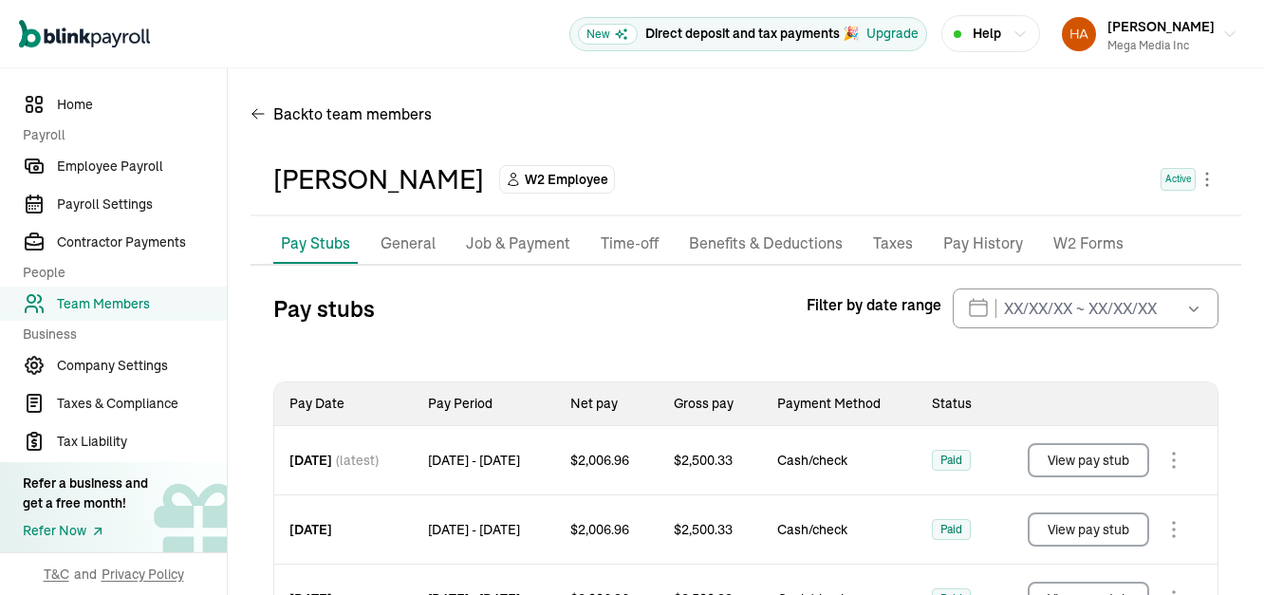
click at [873, 232] on p "Taxes" at bounding box center [893, 244] width 40 height 25
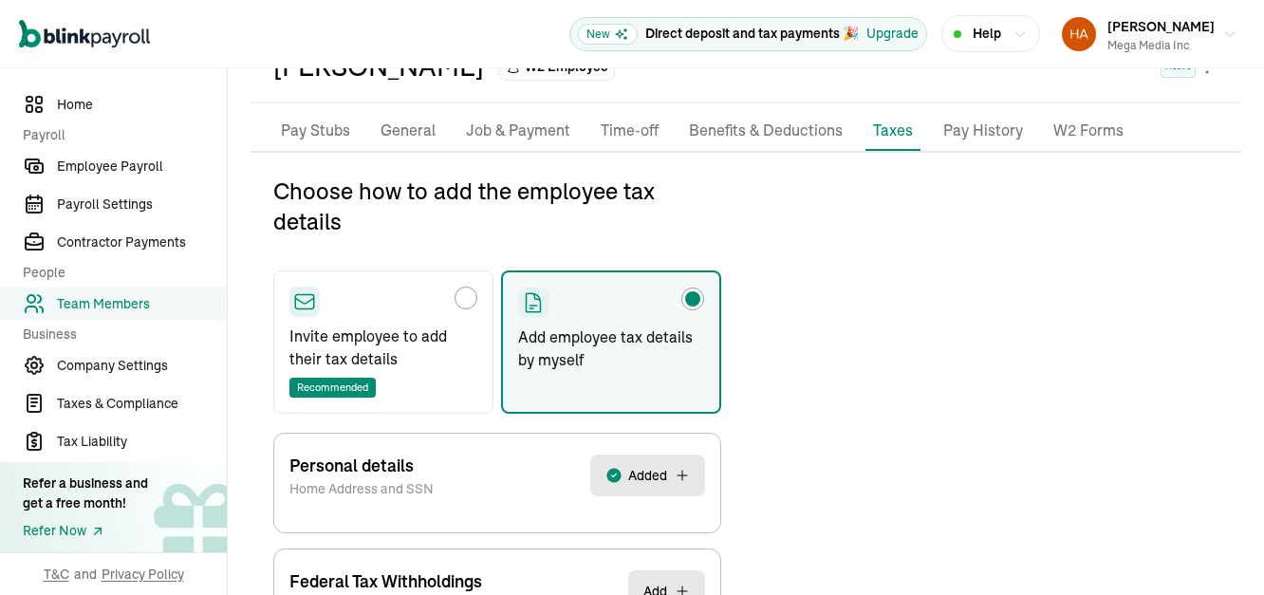
scroll to position [150, 0]
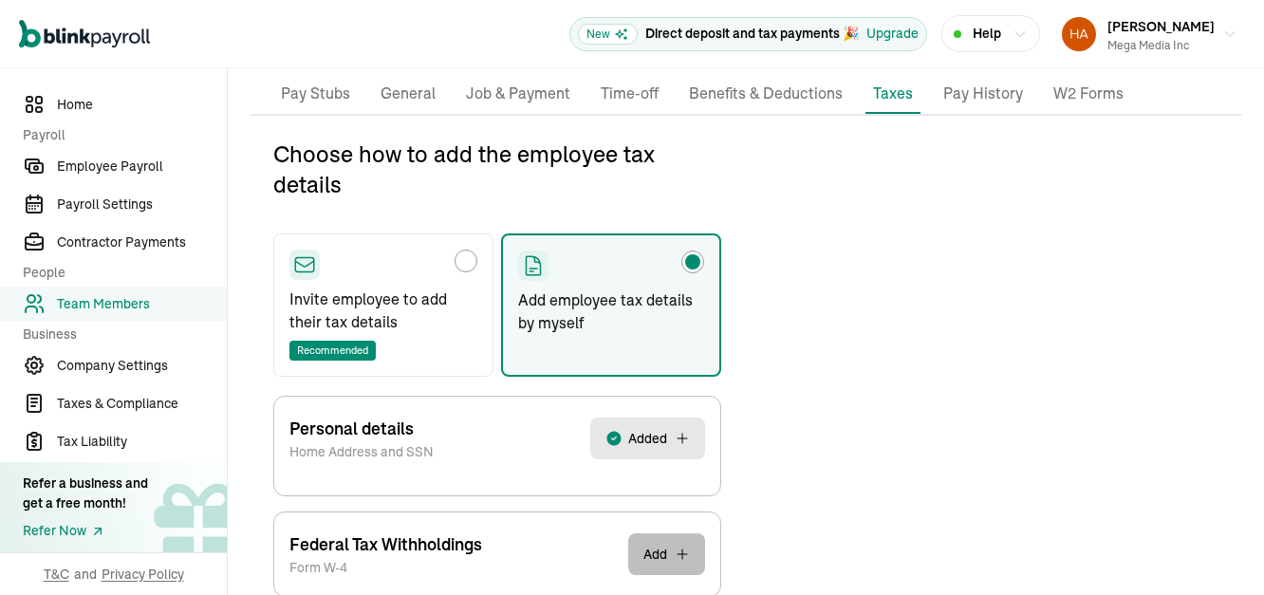
click at [670, 533] on button "Add" at bounding box center [666, 554] width 77 height 42
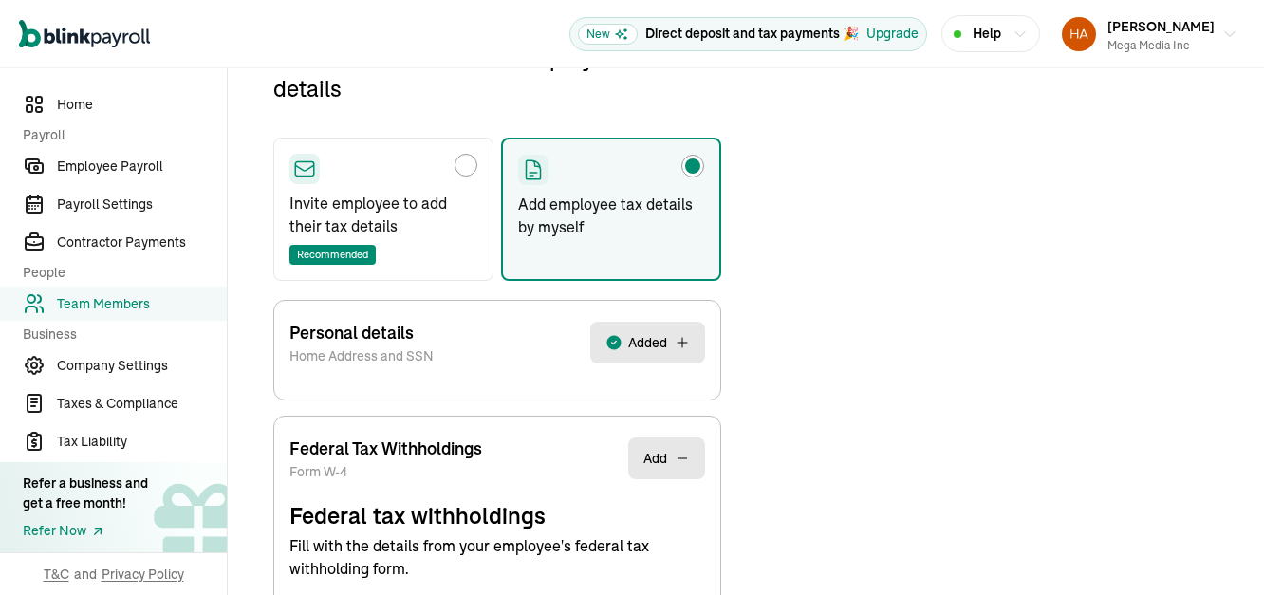
scroll to position [291, 0]
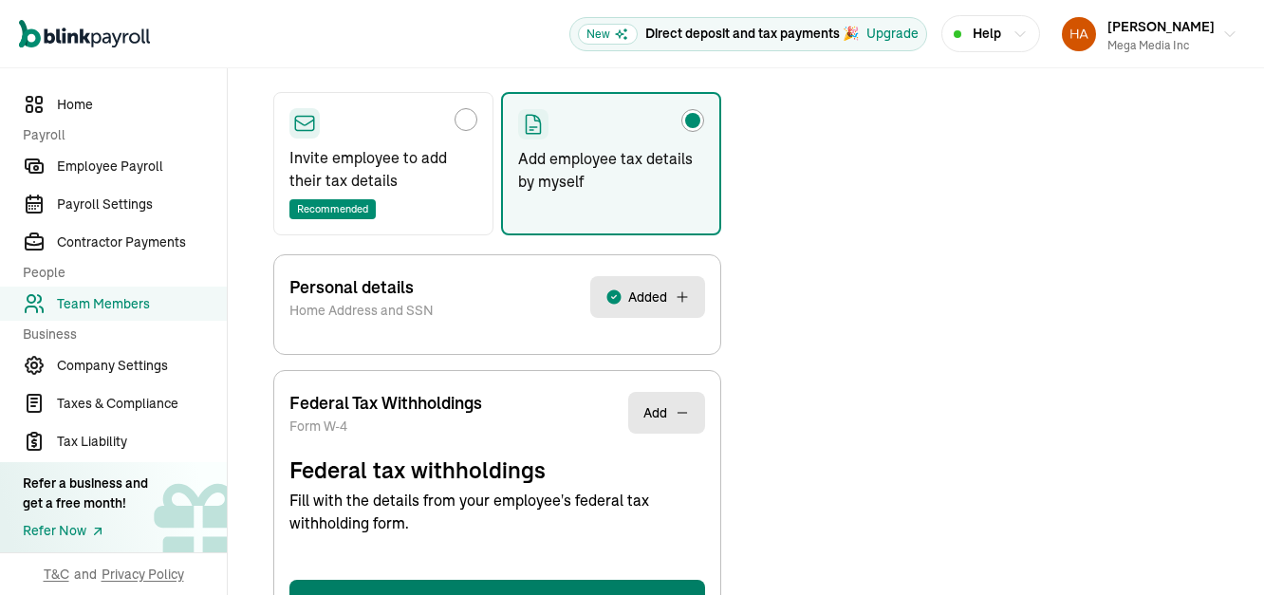
click at [520, 580] on button "Save and Continue" at bounding box center [497, 603] width 416 height 46
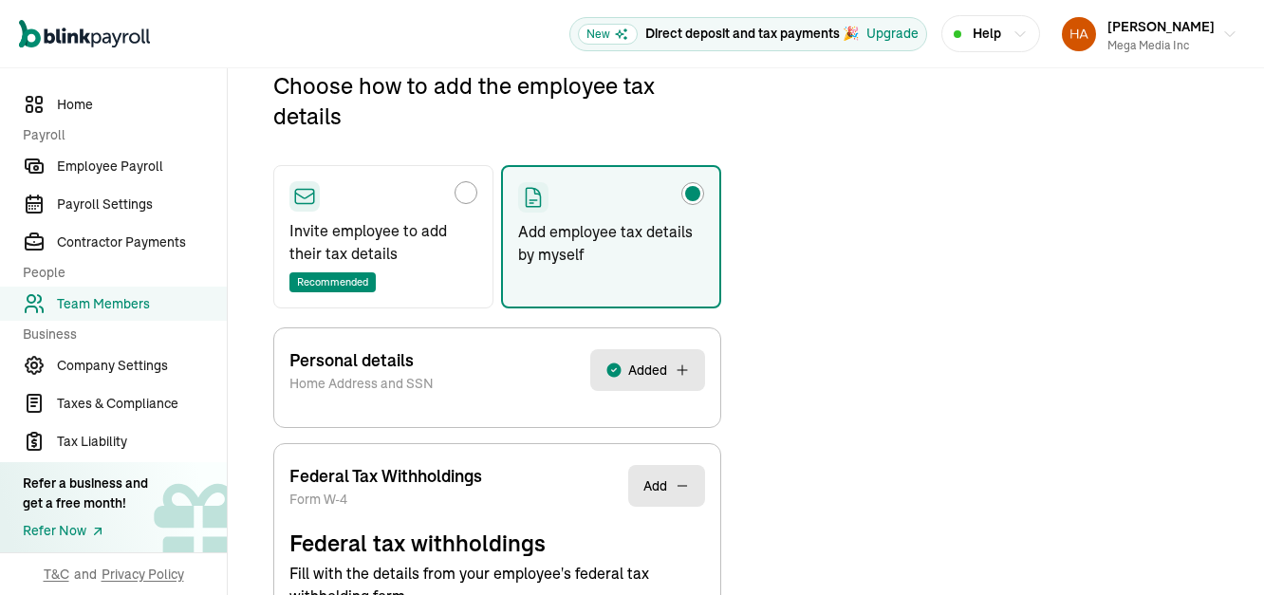
scroll to position [207, 0]
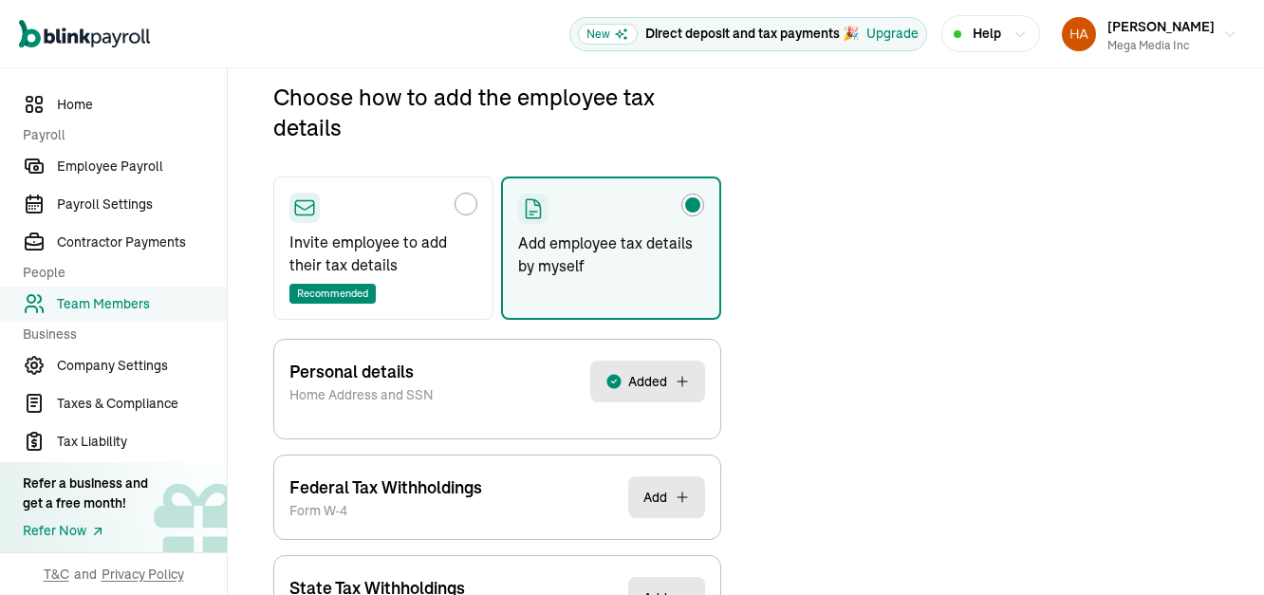
select select "S"
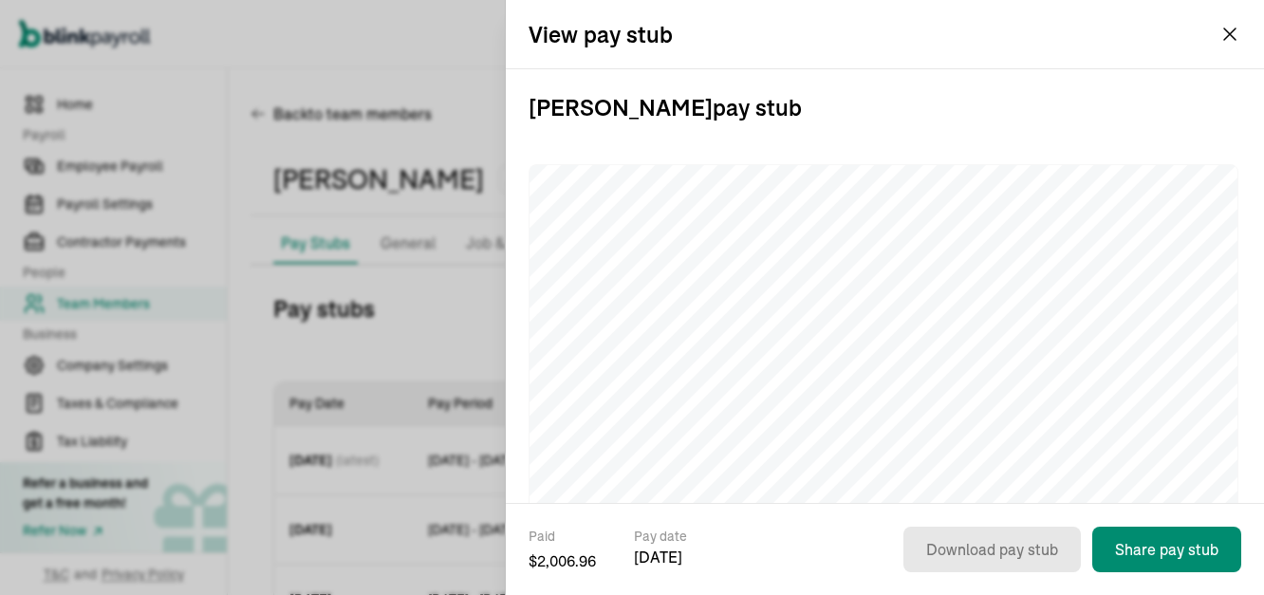
scroll to position [95, 0]
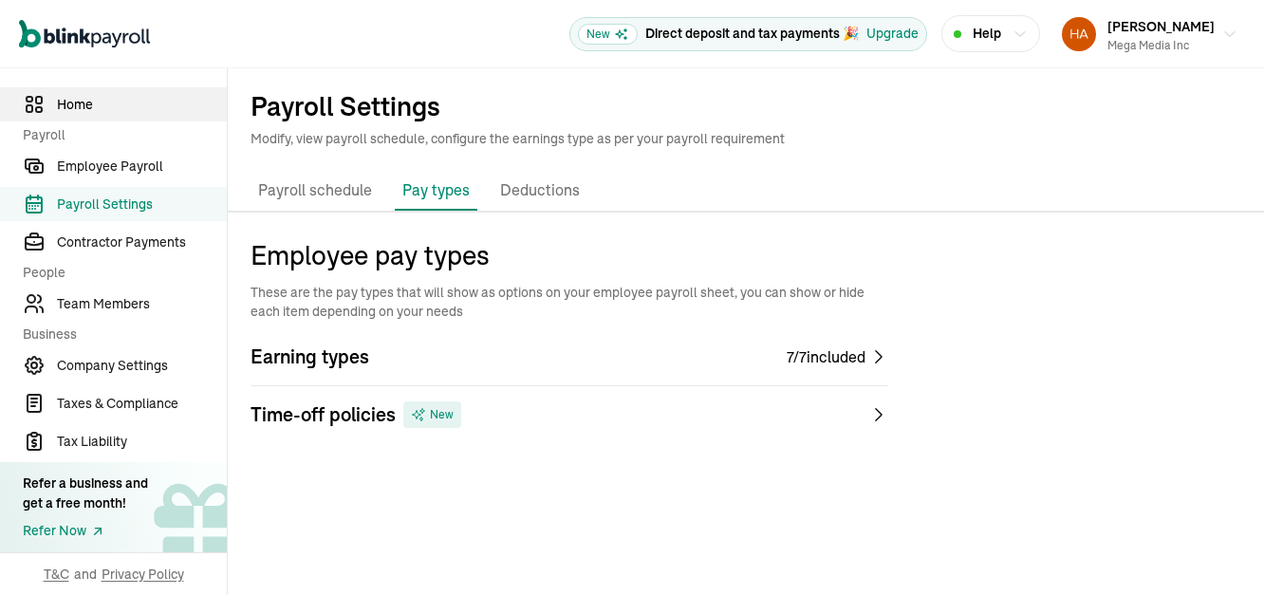
click at [59, 105] on span "Home" at bounding box center [142, 105] width 170 height 20
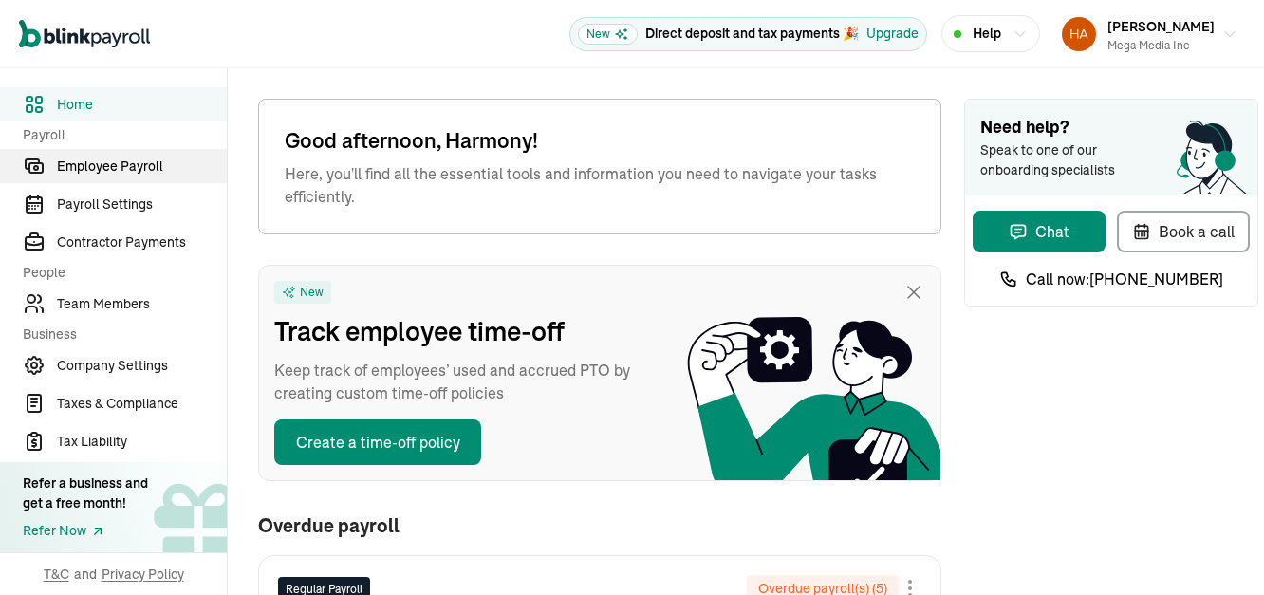
click at [97, 167] on span "Employee Payroll" at bounding box center [142, 167] width 170 height 20
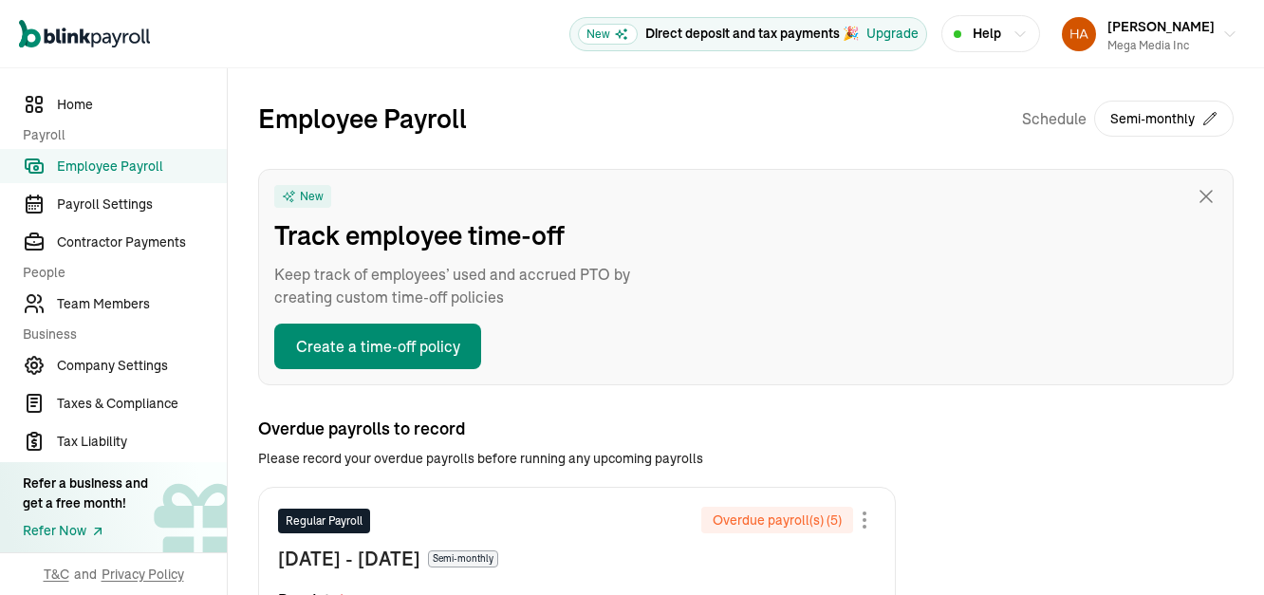
type input "[DATE]"
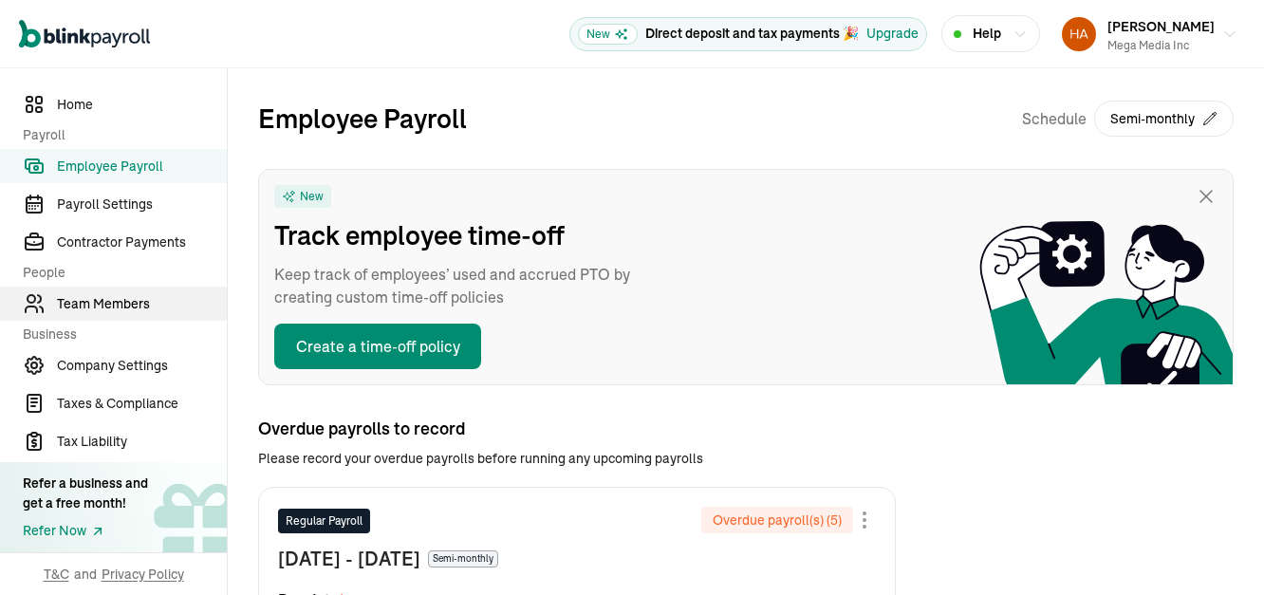
click at [96, 302] on span "Team Members" at bounding box center [142, 304] width 170 height 20
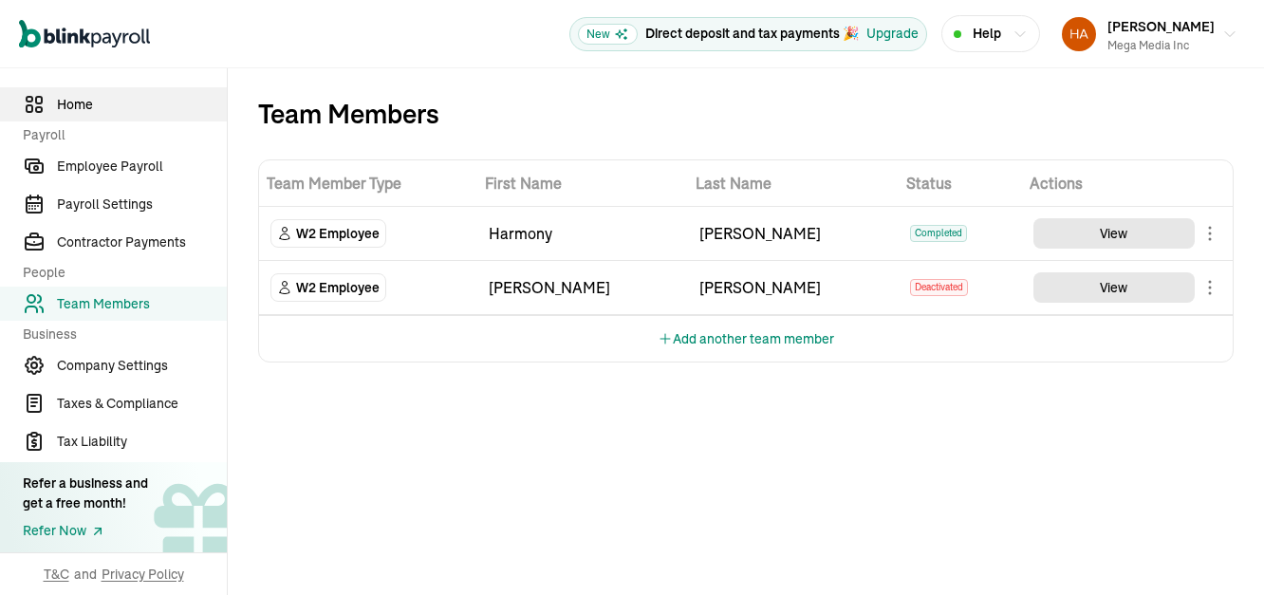
click at [57, 108] on span "Home" at bounding box center [142, 105] width 170 height 20
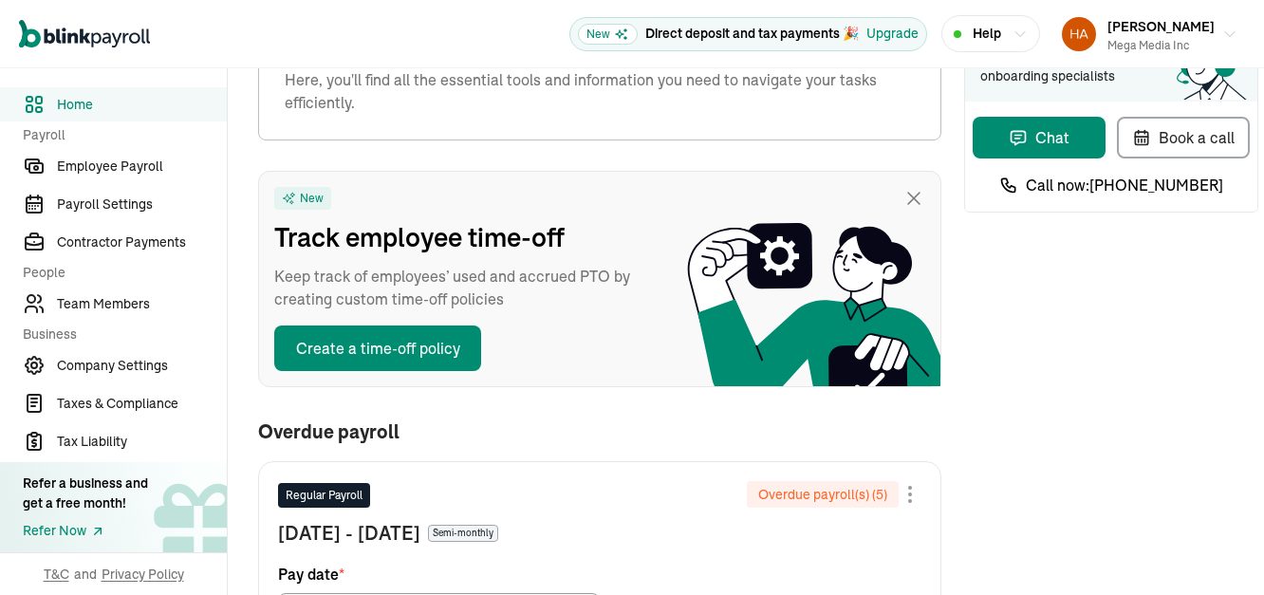
scroll to position [95, 0]
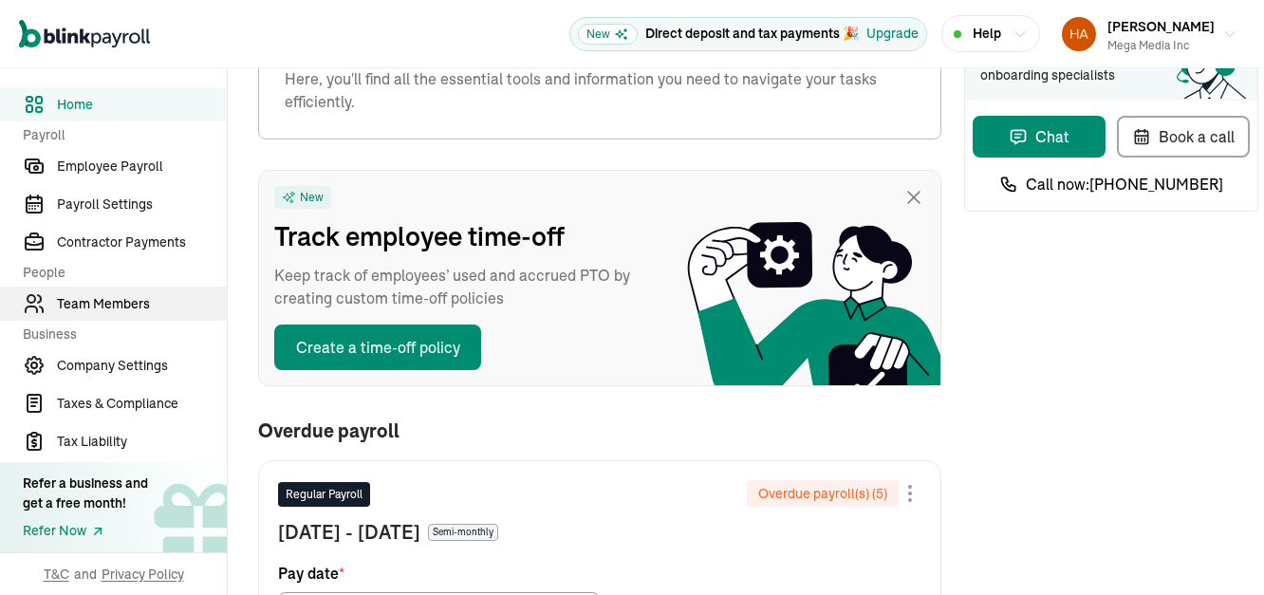
click at [66, 309] on span "Team Members" at bounding box center [142, 304] width 170 height 20
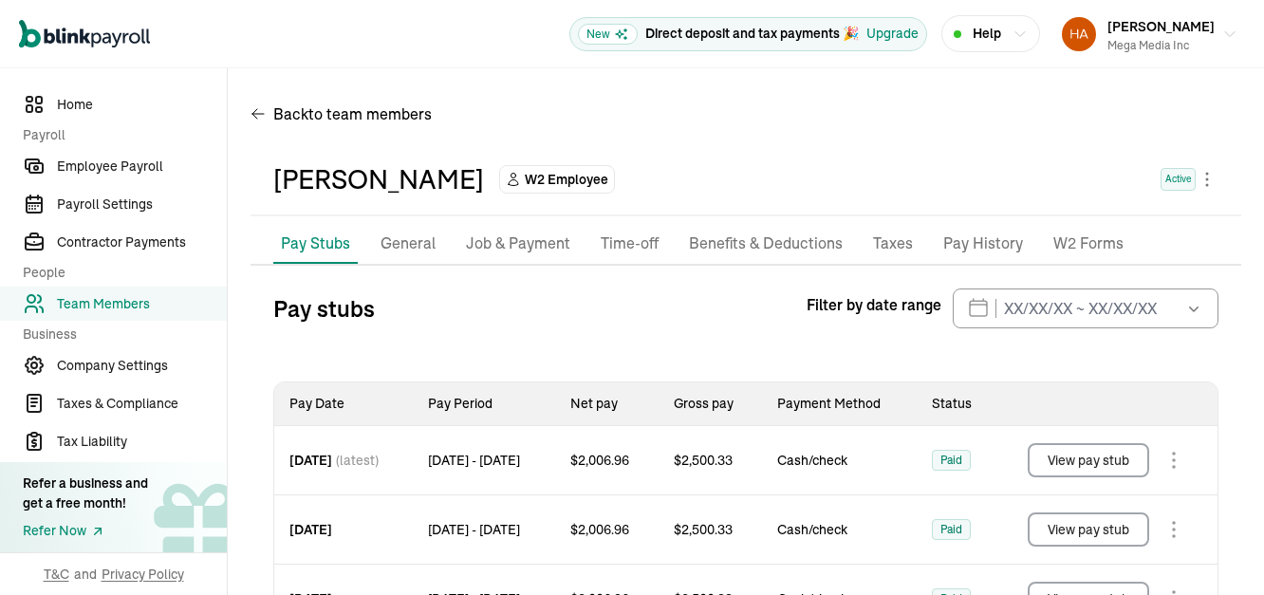
click at [873, 232] on p "Taxes" at bounding box center [893, 244] width 40 height 25
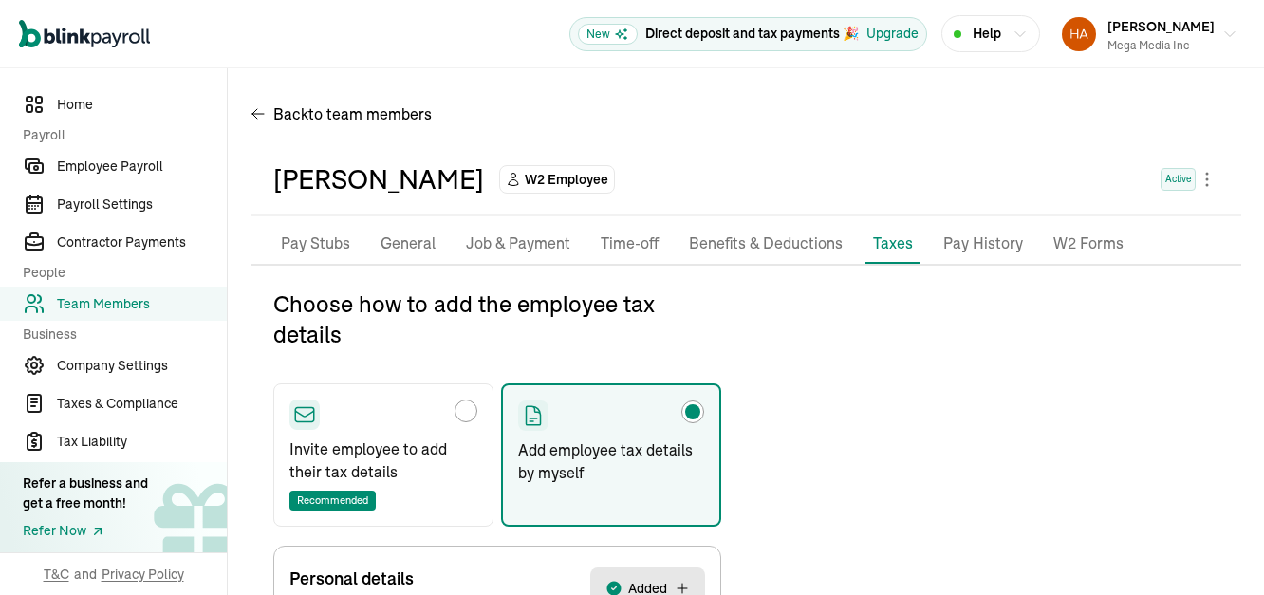
click at [843, 298] on div "Choose how to add the employee tax details Invite employee to add their tax det…" at bounding box center [746, 599] width 991 height 620
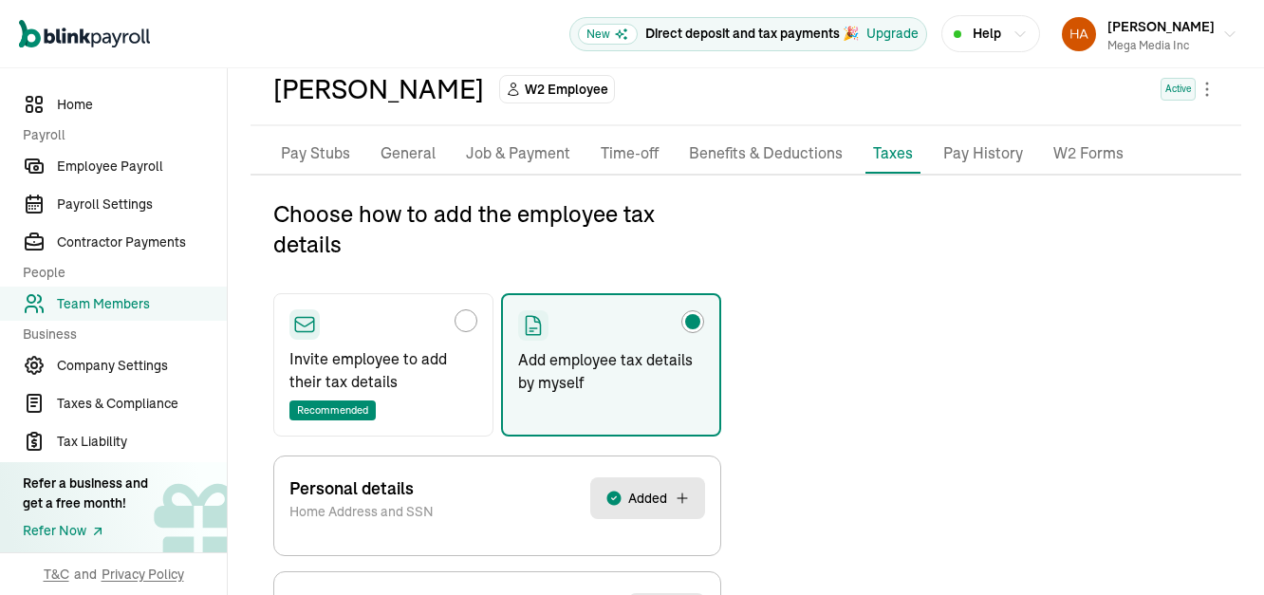
scroll to position [150, 0]
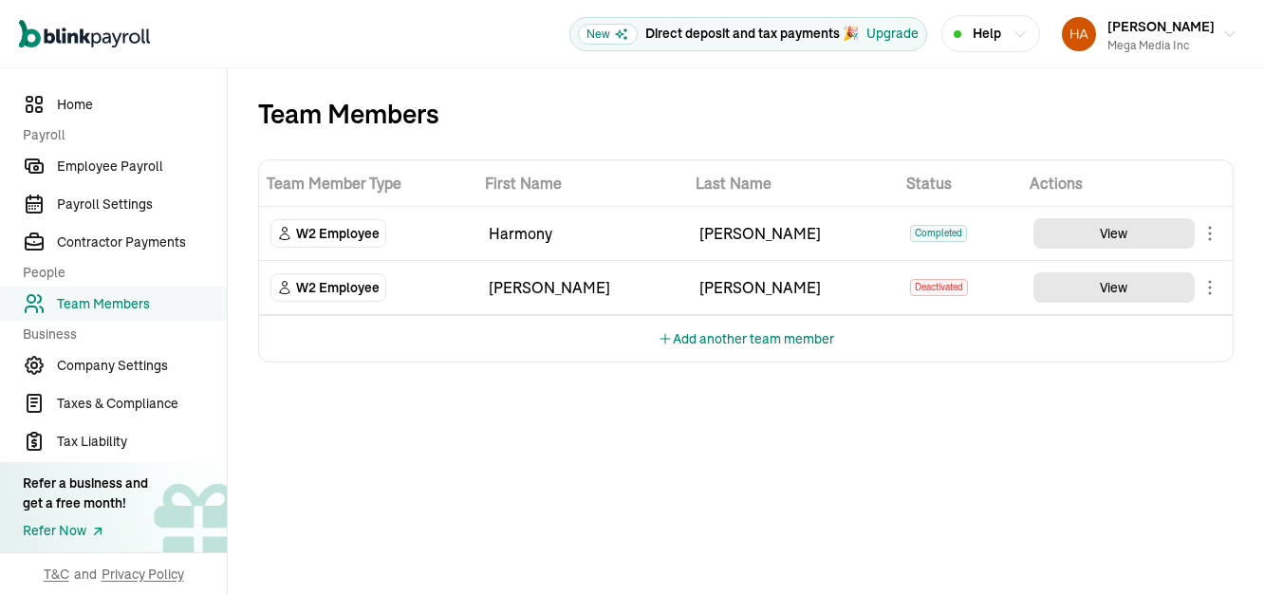
click at [339, 224] on span "W2 Employee" at bounding box center [338, 233] width 84 height 19
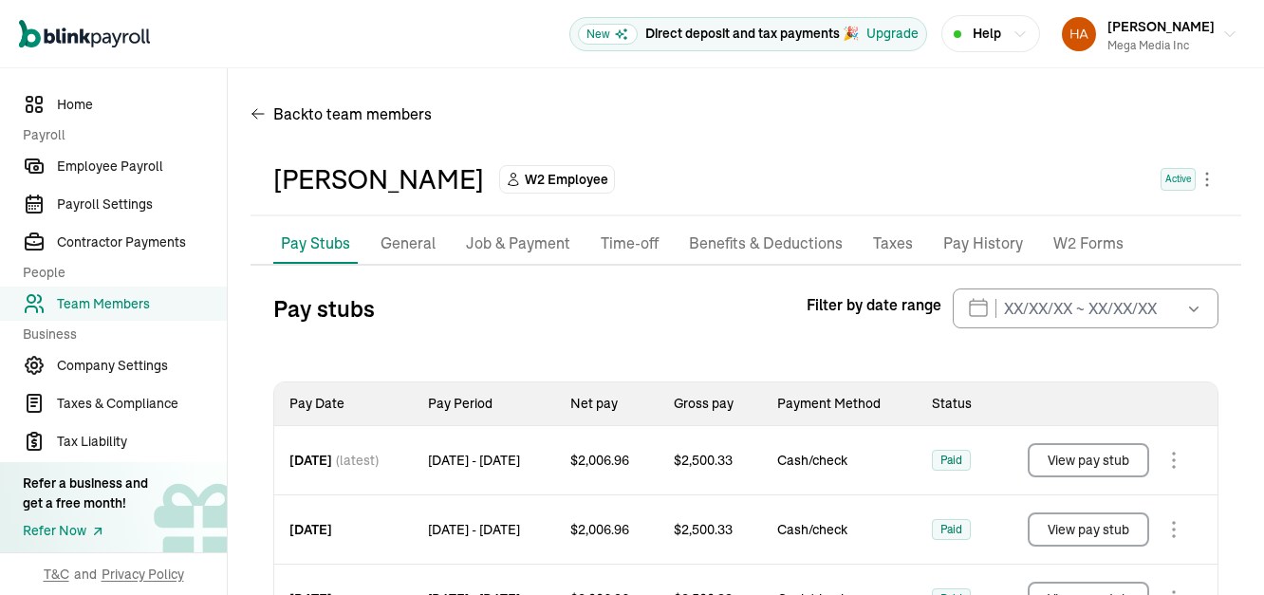
click at [381, 232] on p "General" at bounding box center [408, 244] width 55 height 25
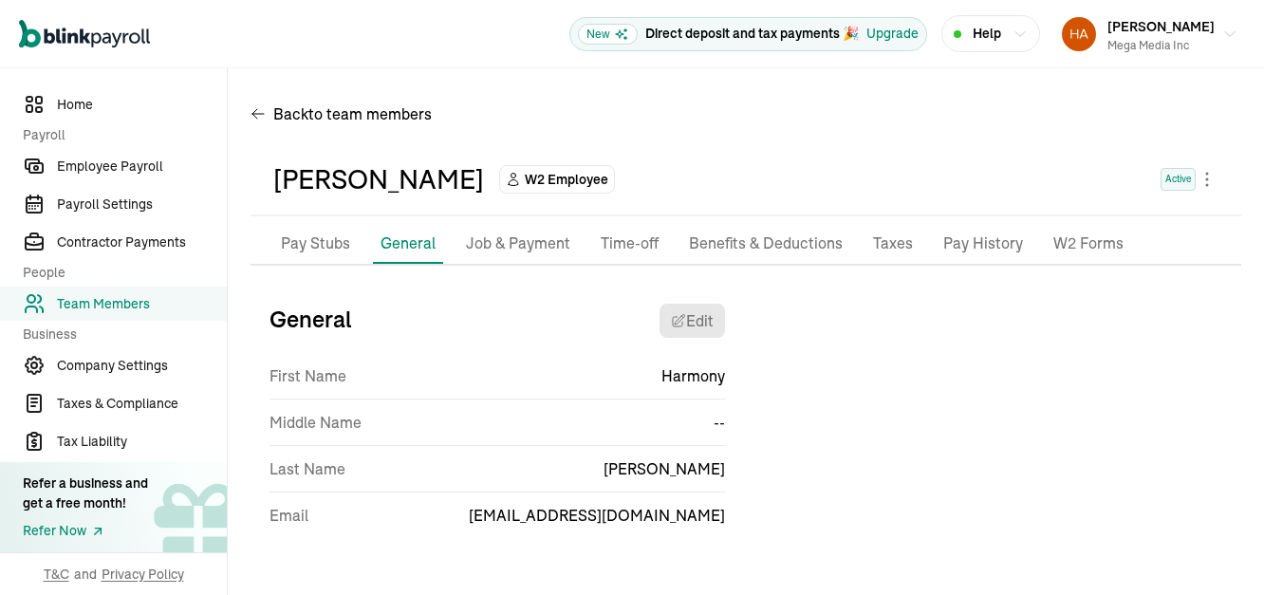
click at [466, 232] on p "Job & Payment" at bounding box center [518, 244] width 104 height 25
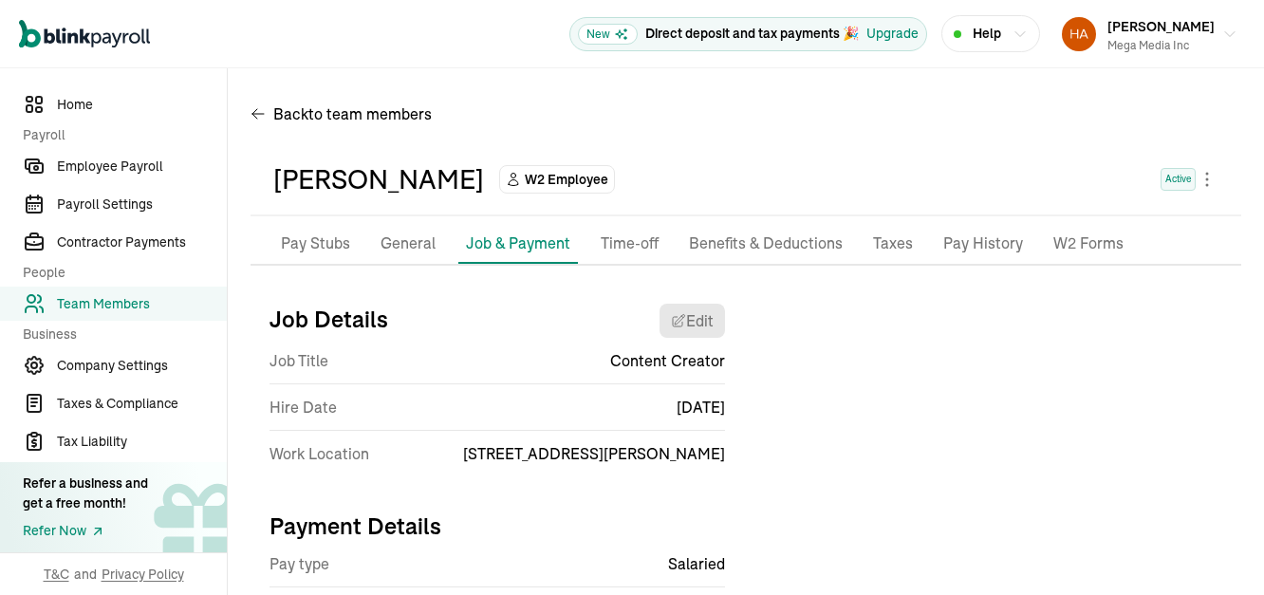
scroll to position [74, 0]
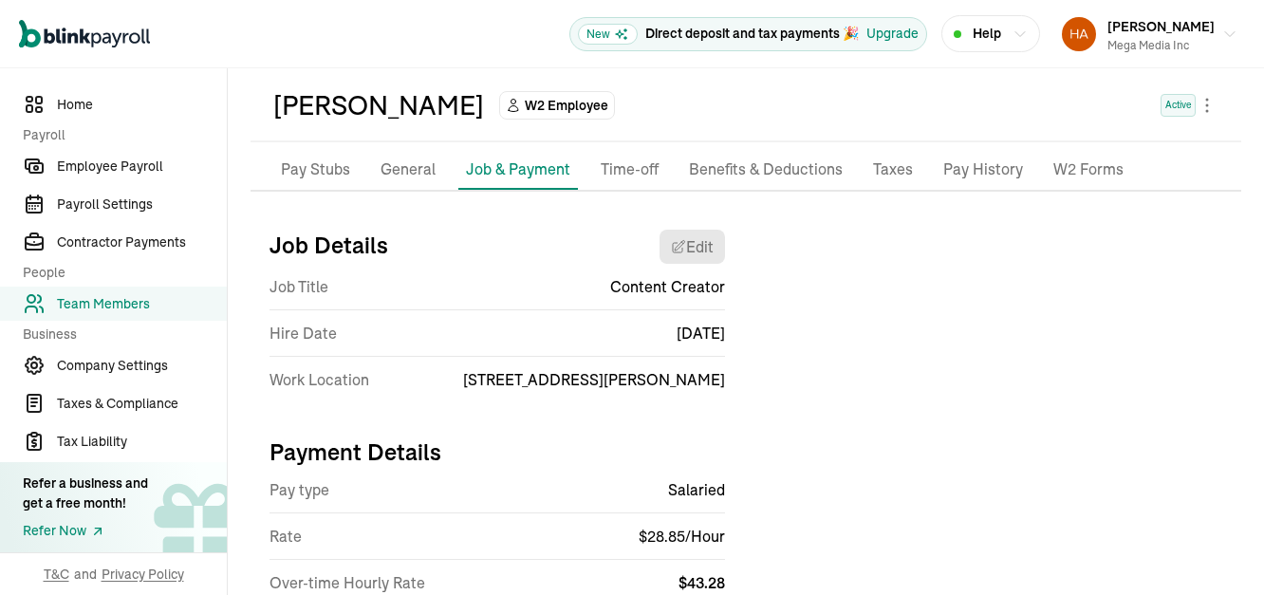
click at [689, 158] on p "Benefits & Deductions" at bounding box center [766, 170] width 154 height 25
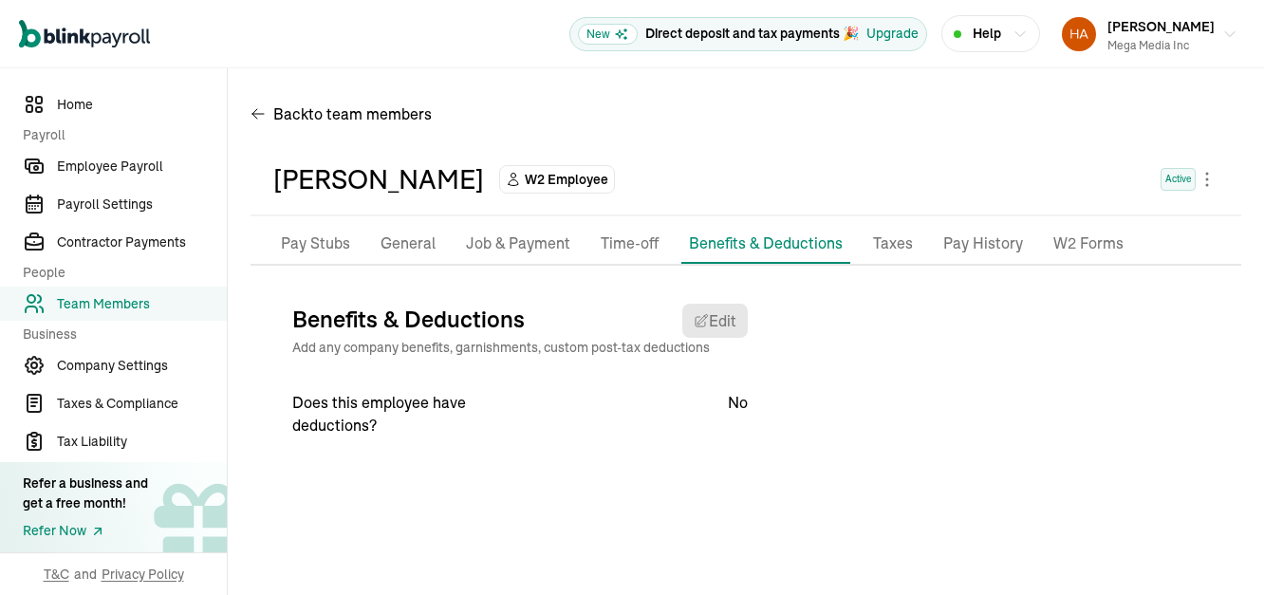
click at [873, 232] on p "Taxes" at bounding box center [893, 244] width 40 height 25
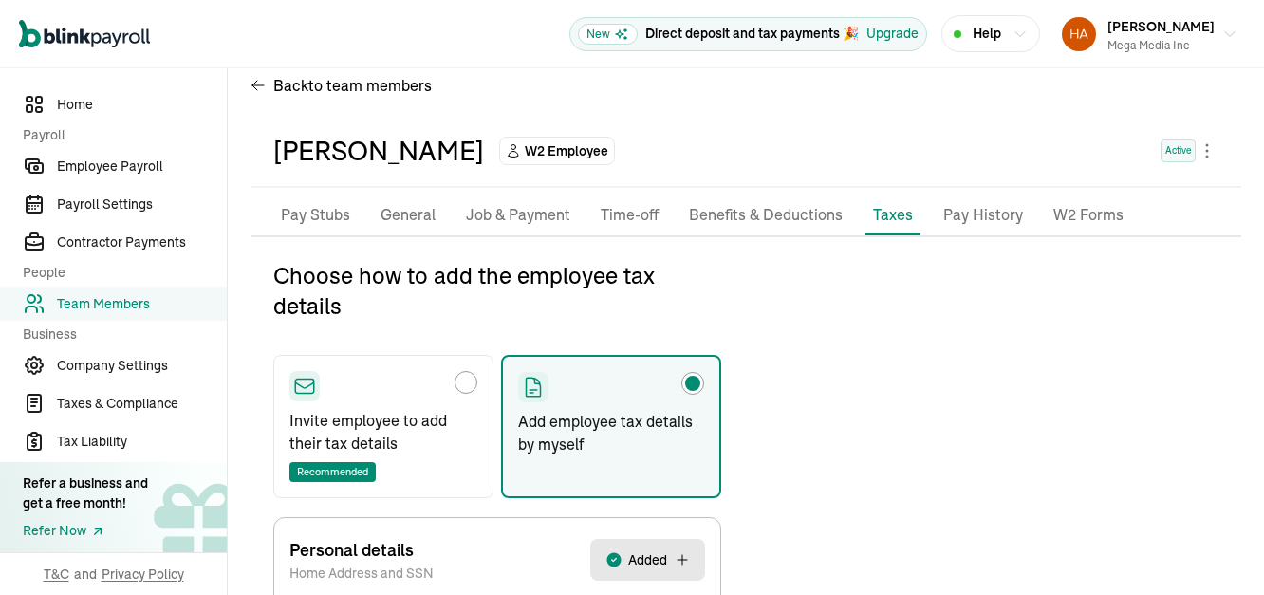
scroll to position [150, 0]
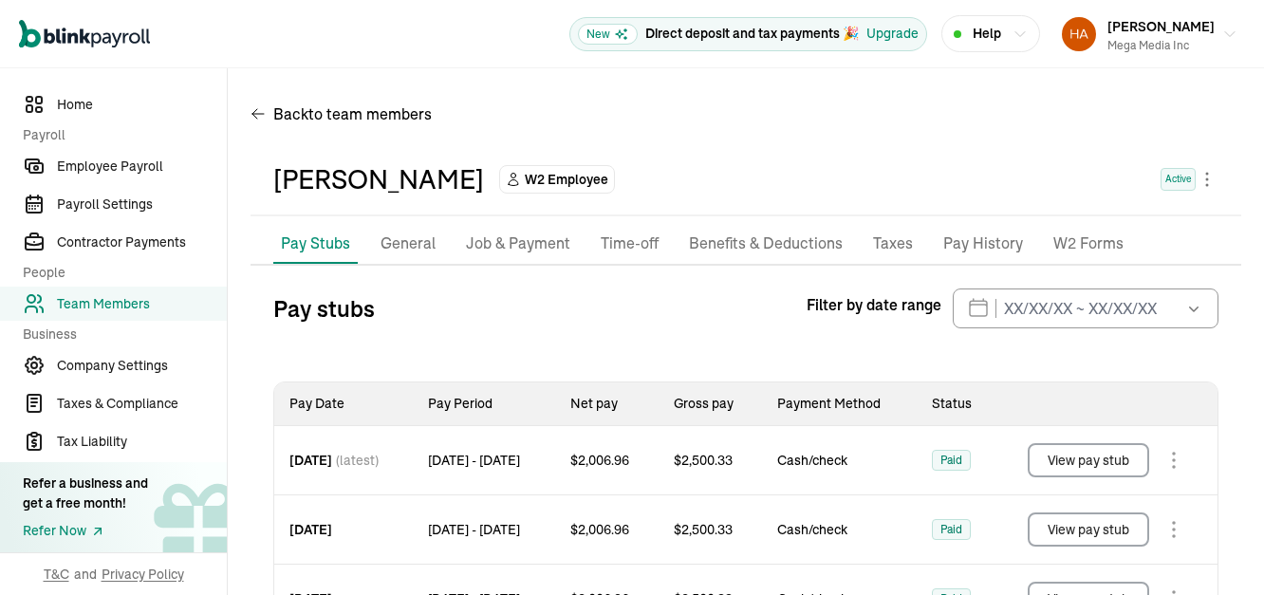
click at [873, 232] on p "Taxes" at bounding box center [893, 244] width 40 height 25
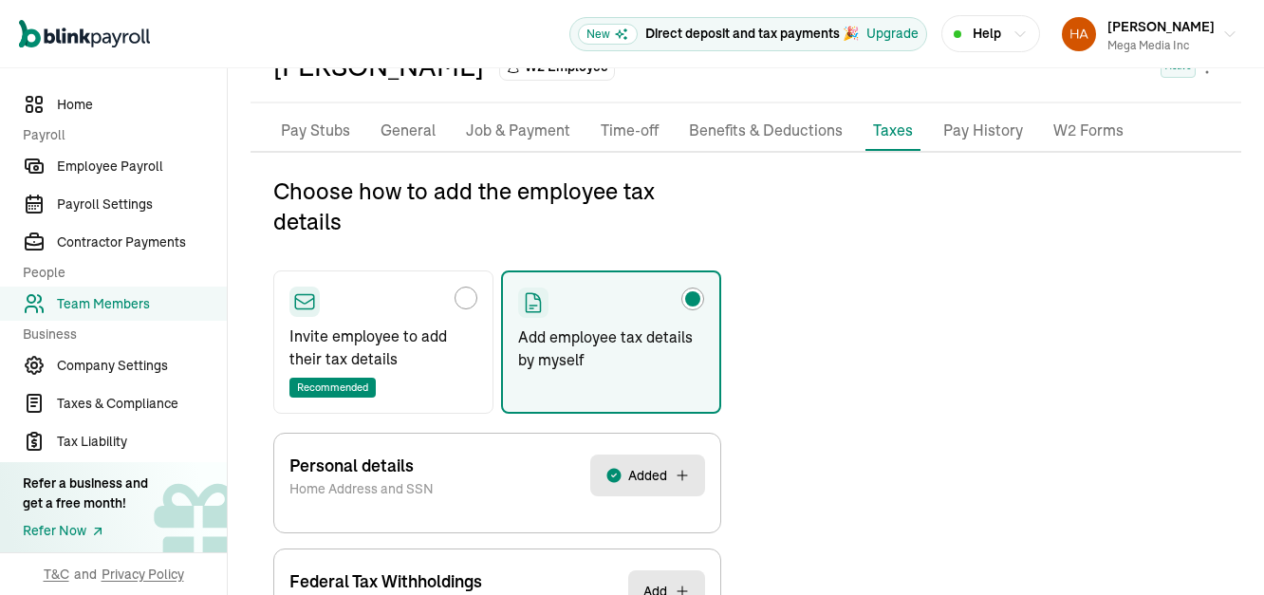
scroll to position [150, 0]
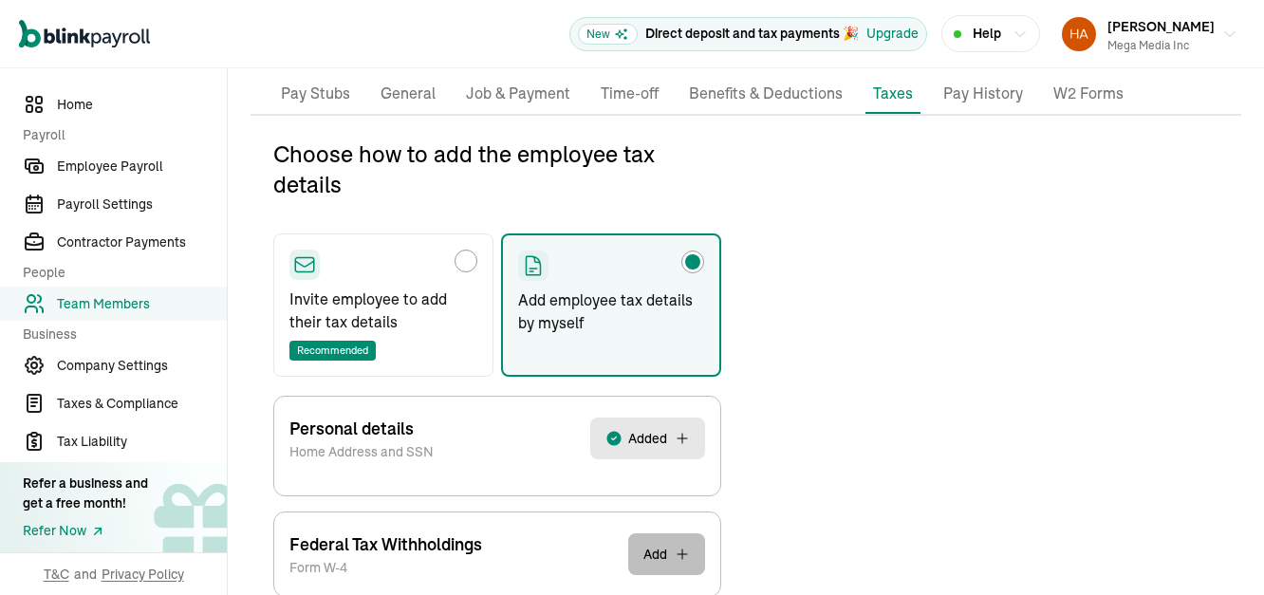
click at [670, 533] on button "Add" at bounding box center [666, 554] width 77 height 42
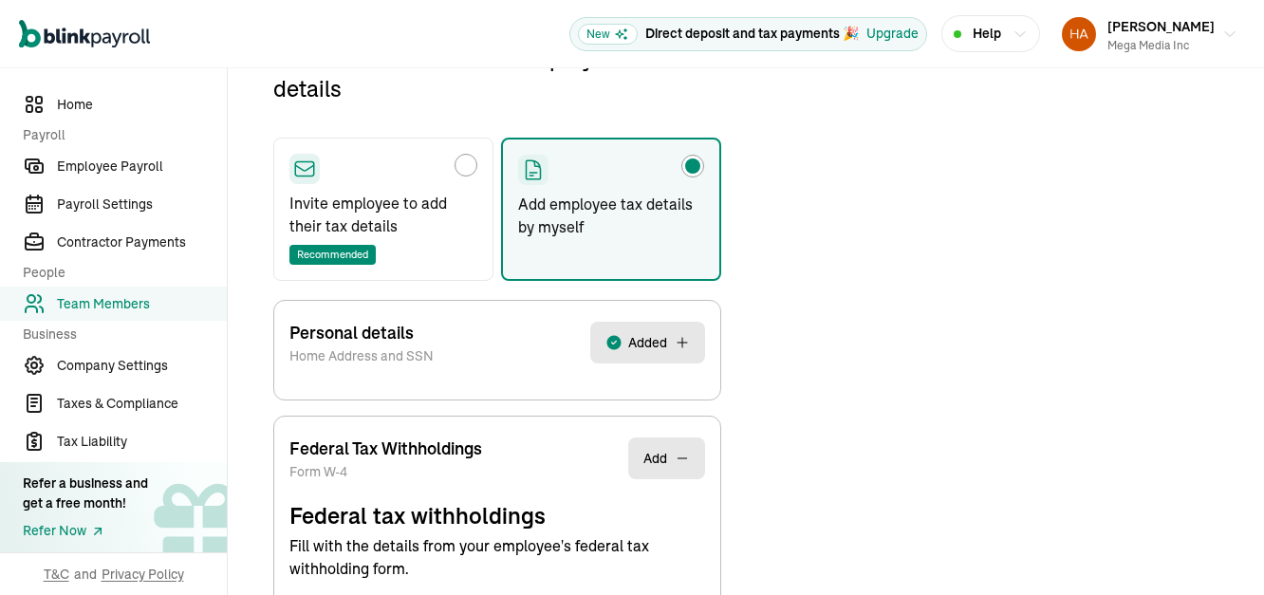
scroll to position [291, 0]
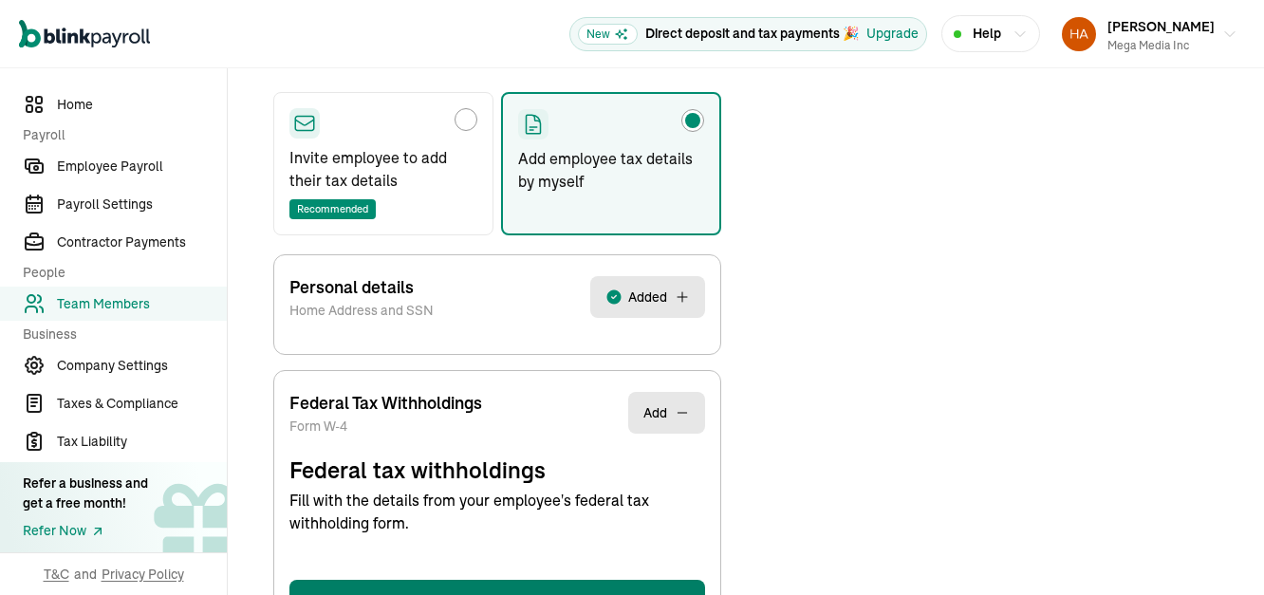
click at [520, 580] on button "Save and Continue" at bounding box center [497, 603] width 416 height 46
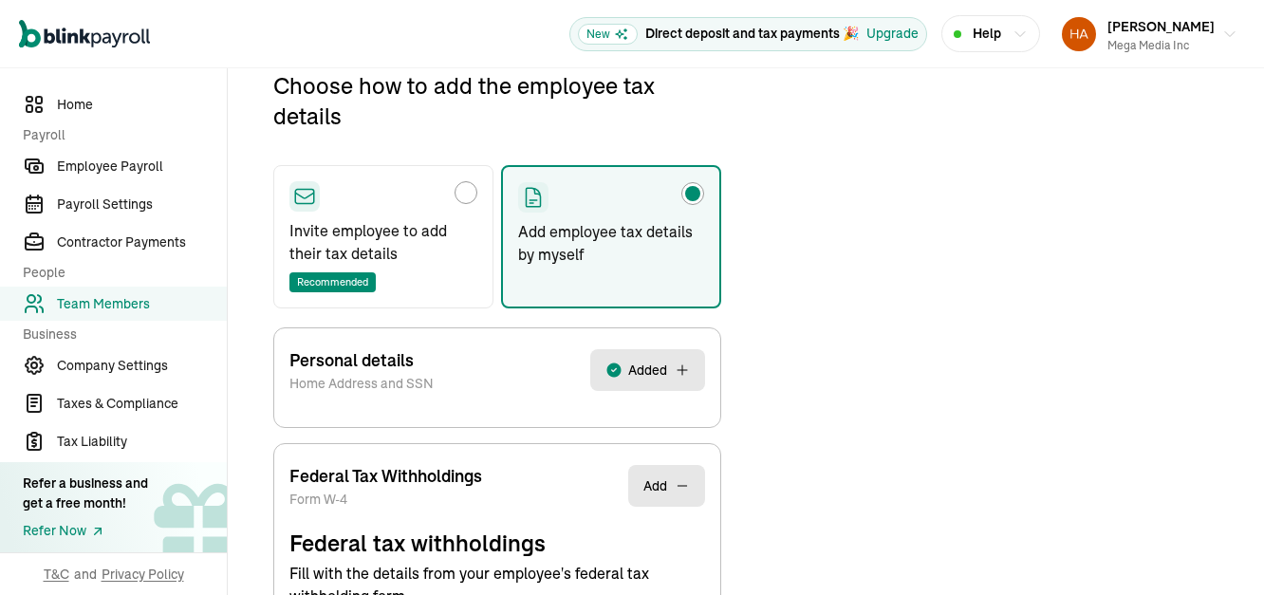
scroll to position [207, 0]
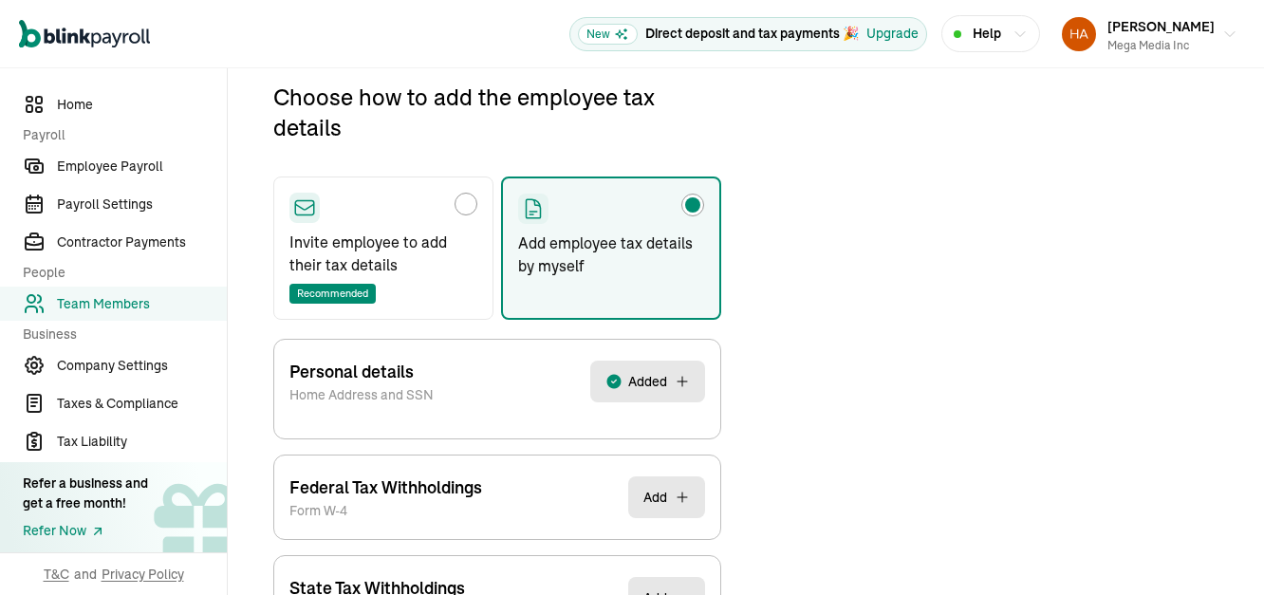
select select "S"
